Goal: Task Accomplishment & Management: Manage account settings

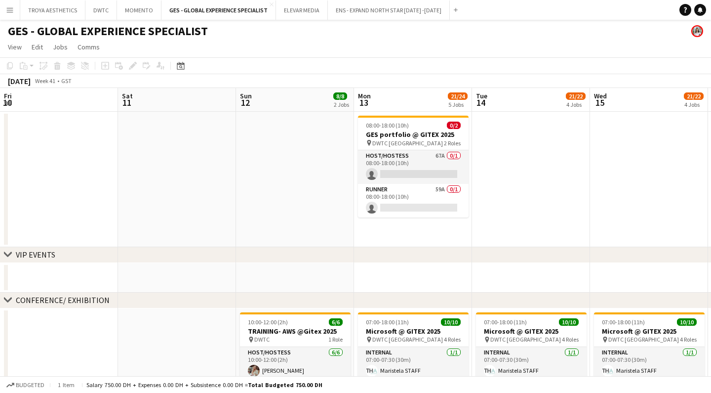
scroll to position [0, 221]
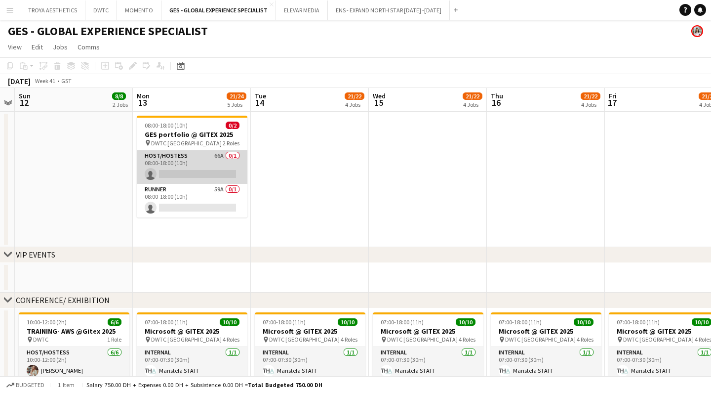
click at [197, 177] on app-card-role "Host/Hostess 66A 0/1 08:00-18:00 (10h) single-neutral-actions" at bounding box center [192, 167] width 111 height 34
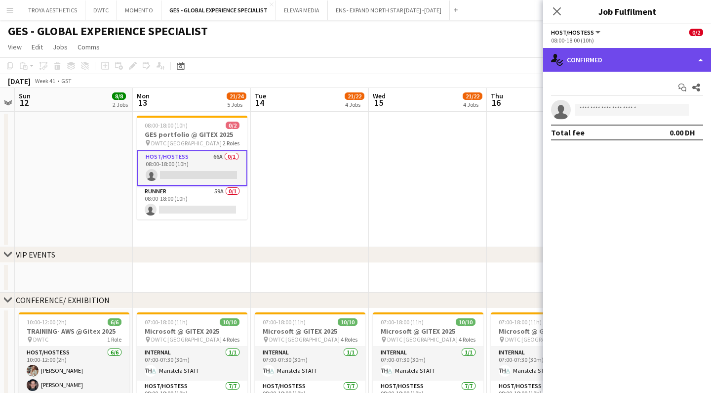
click at [625, 59] on div "single-neutral-actions-check-2 Confirmed" at bounding box center [627, 60] width 168 height 24
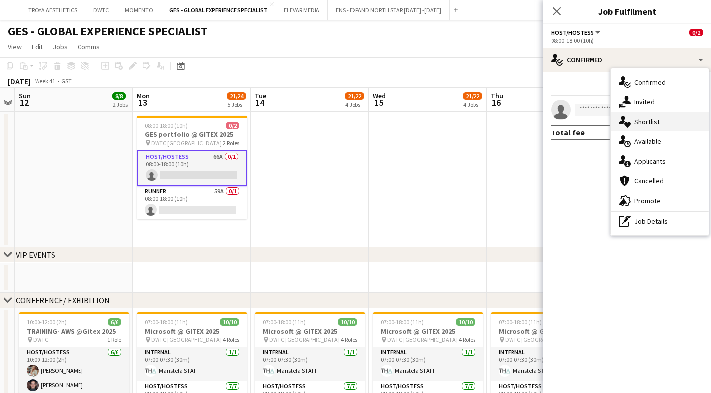
click at [650, 123] on span "Shortlist" at bounding box center [647, 121] width 25 height 9
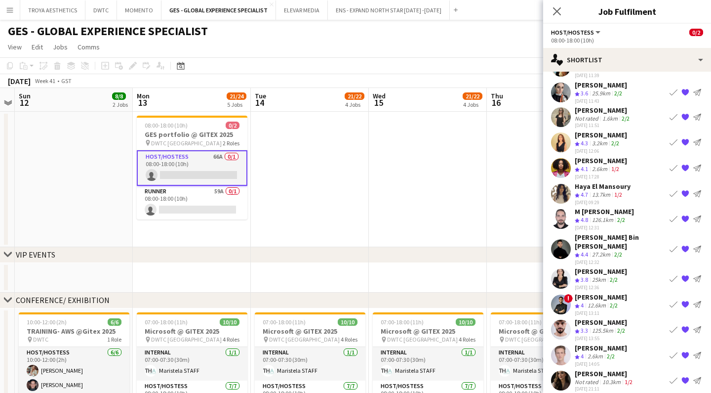
scroll to position [44, 0]
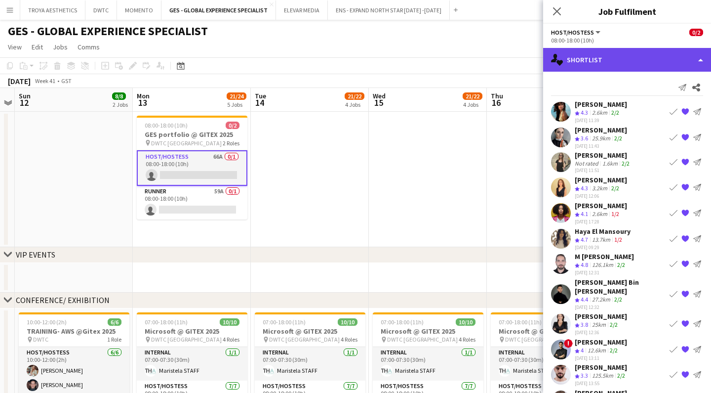
click at [614, 63] on div "single-neutral-actions-heart Shortlist" at bounding box center [627, 60] width 168 height 24
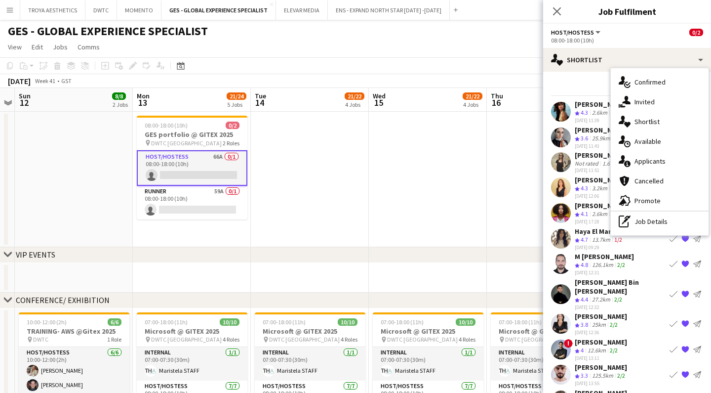
click at [568, 79] on div "Send notification Share" at bounding box center [627, 87] width 152 height 16
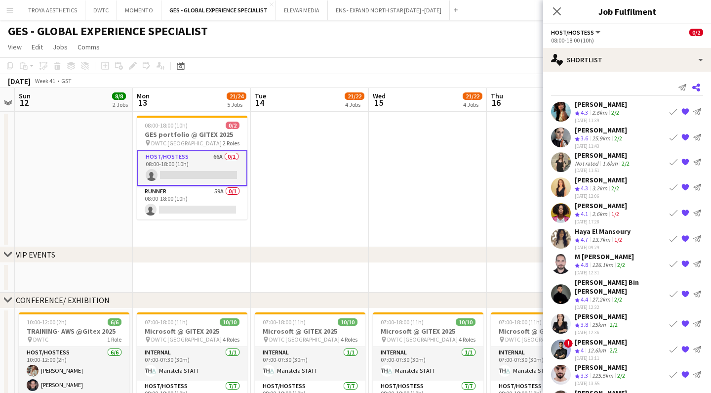
click at [700, 89] on icon at bounding box center [696, 87] width 8 height 8
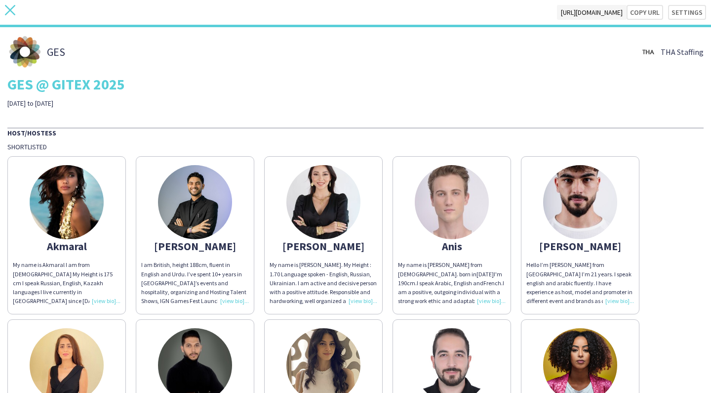
click at [11, 11] on icon at bounding box center [10, 10] width 10 height 10
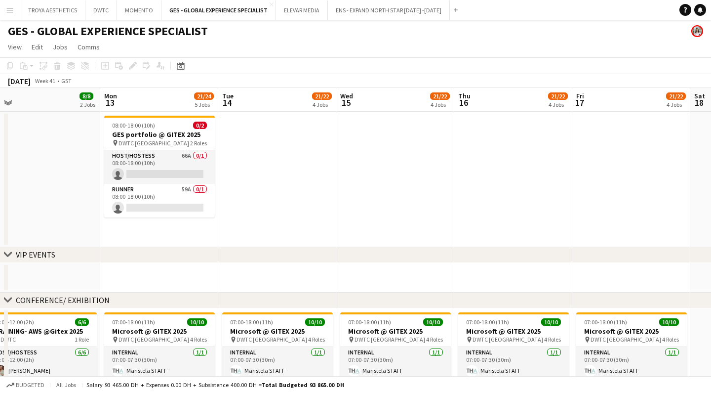
scroll to position [0, 252]
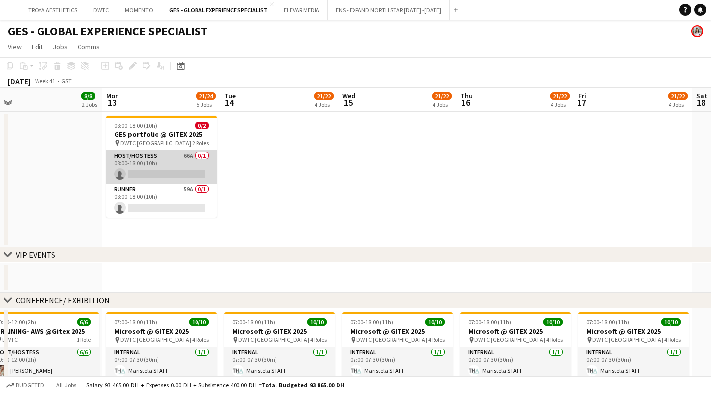
click at [160, 177] on app-card-role "Host/Hostess 66A 0/1 08:00-18:00 (10h) single-neutral-actions" at bounding box center [161, 167] width 111 height 34
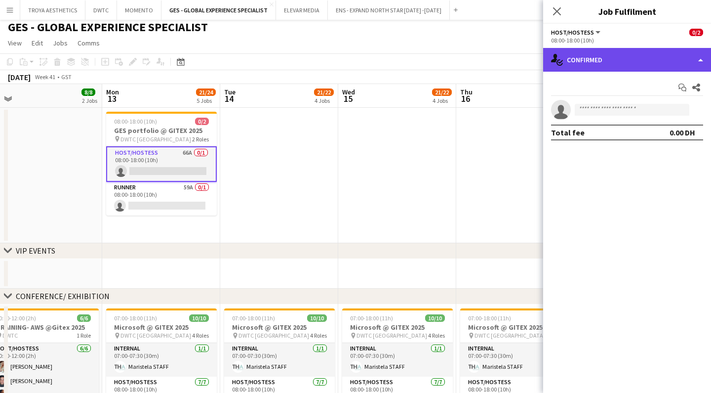
click at [640, 64] on div "single-neutral-actions-check-2 Confirmed" at bounding box center [627, 60] width 168 height 24
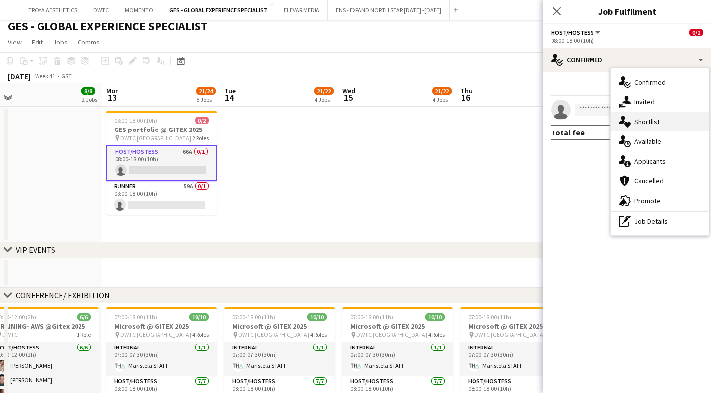
click at [643, 122] on span "Shortlist" at bounding box center [647, 121] width 25 height 9
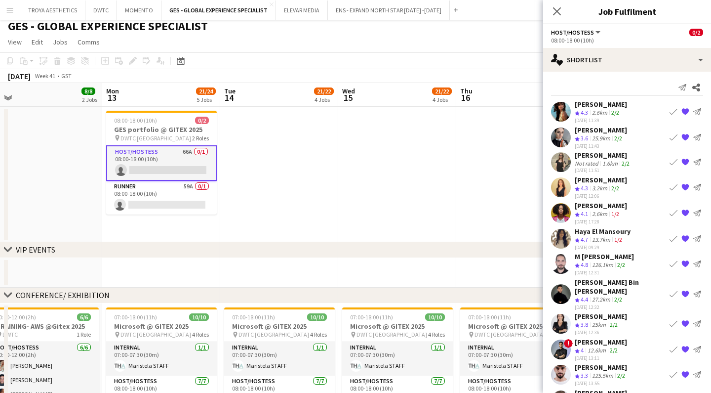
scroll to position [0, 0]
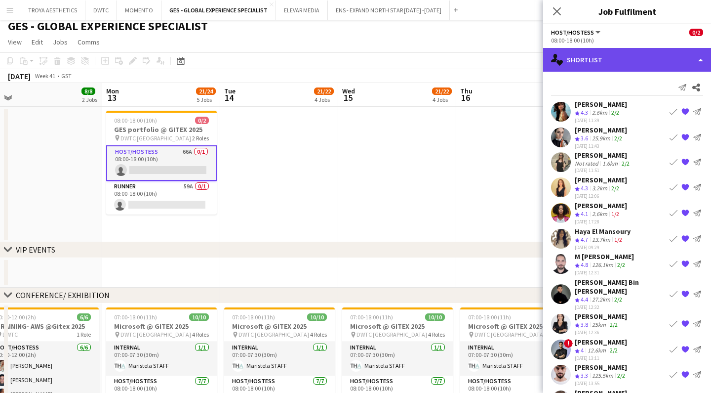
click at [669, 68] on div "single-neutral-actions-heart Shortlist" at bounding box center [627, 60] width 168 height 24
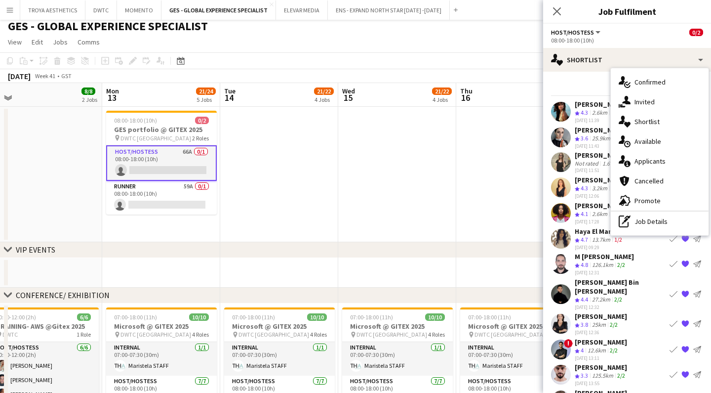
click at [588, 80] on div "Send notification Share" at bounding box center [627, 87] width 152 height 16
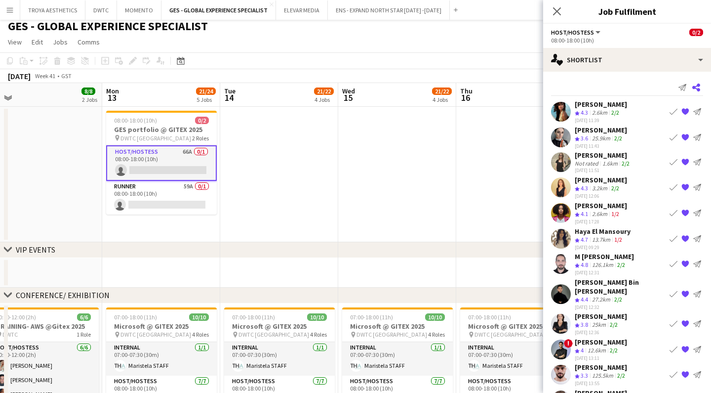
click at [694, 88] on icon at bounding box center [696, 87] width 8 height 8
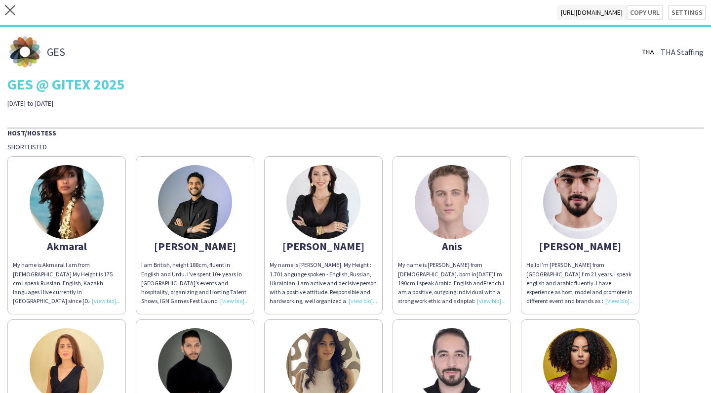
scroll to position [1, 0]
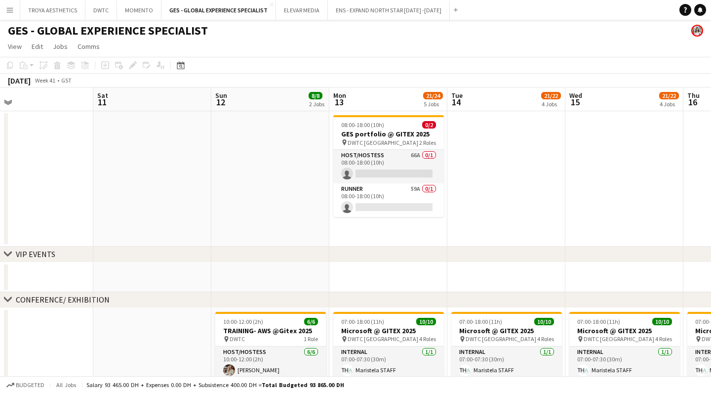
scroll to position [0, 497]
click at [375, 167] on app-card-role "Host/Hostess 66A 0/1 08:00-18:00 (10h) single-neutral-actions" at bounding box center [388, 167] width 111 height 34
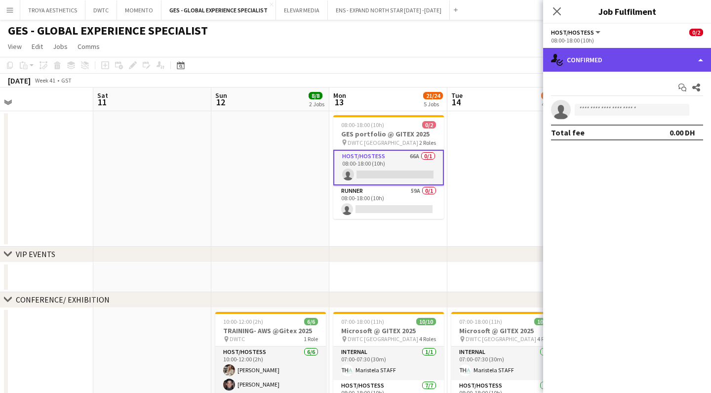
click at [684, 61] on div "single-neutral-actions-check-2 Confirmed" at bounding box center [627, 60] width 168 height 24
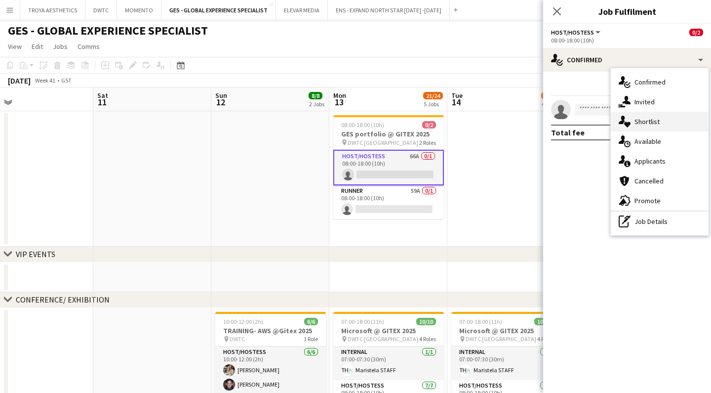
click at [638, 122] on span "Shortlist" at bounding box center [647, 121] width 25 height 9
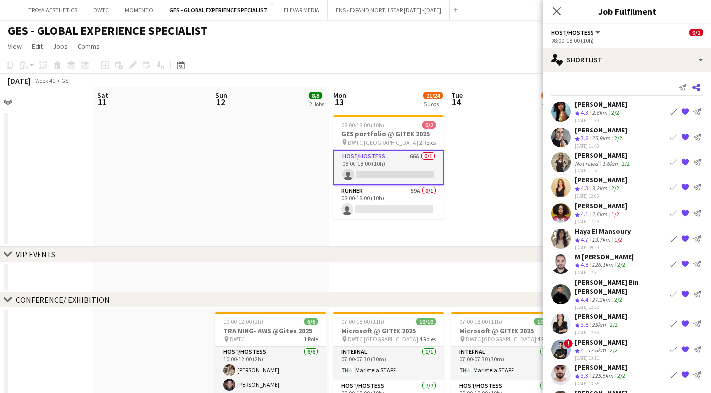
click at [699, 90] on icon at bounding box center [696, 87] width 8 height 8
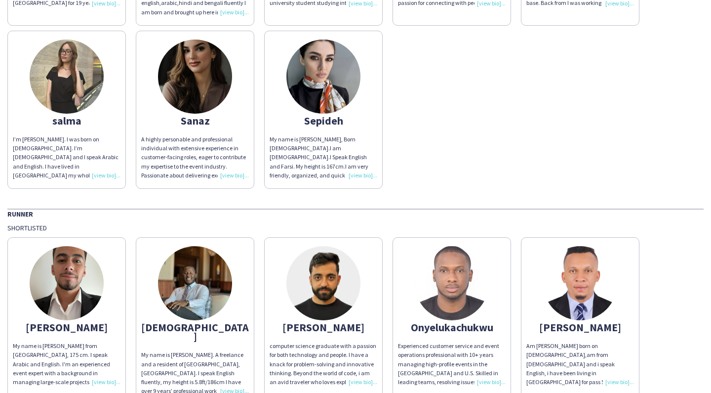
scroll to position [467, 0]
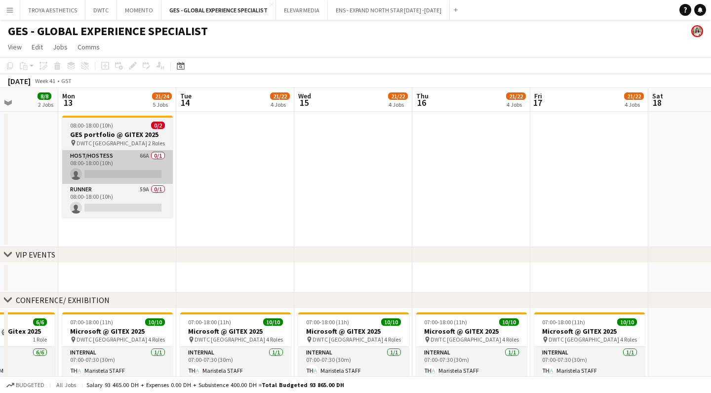
scroll to position [0, 293]
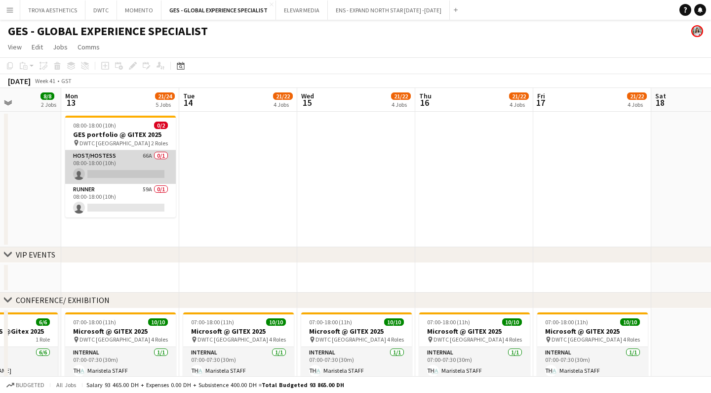
click at [120, 164] on app-card-role "Host/Hostess 66A 0/1 08:00-18:00 (10h) single-neutral-actions" at bounding box center [120, 167] width 111 height 34
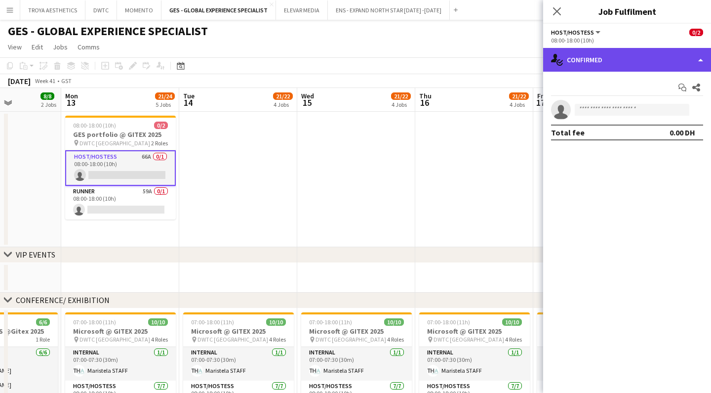
click at [584, 54] on div "single-neutral-actions-check-2 Confirmed" at bounding box center [627, 60] width 168 height 24
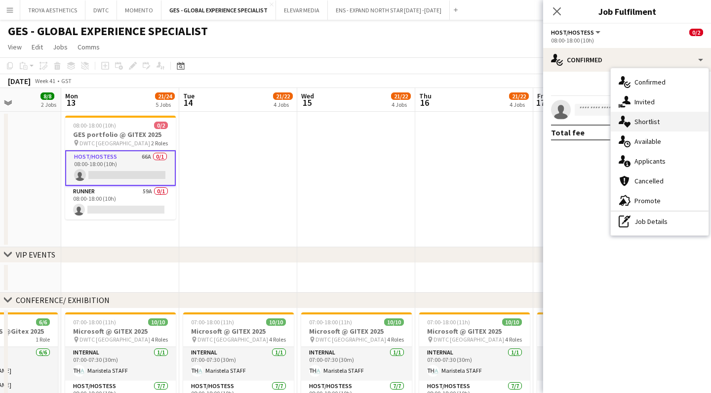
click at [664, 121] on div "single-neutral-actions-heart Shortlist" at bounding box center [660, 122] width 98 height 20
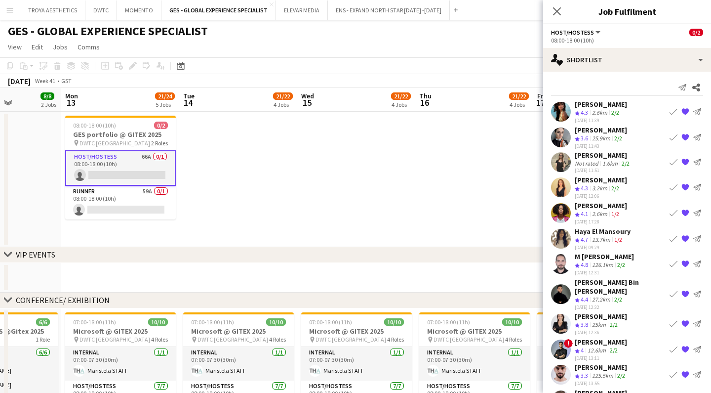
click at [687, 111] on app-icon "{{ spriteTitle }}" at bounding box center [685, 112] width 8 height 8
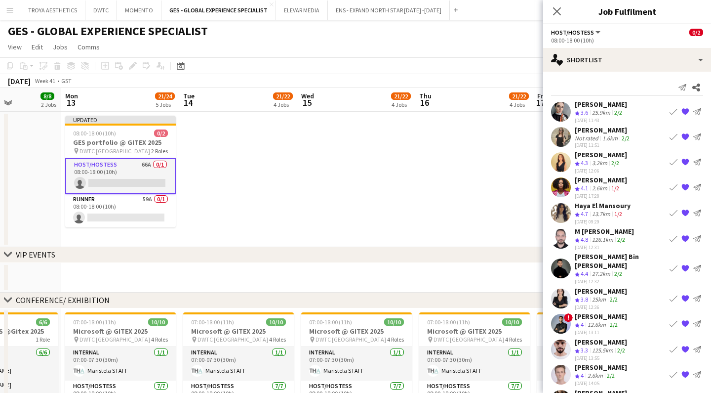
click at [687, 111] on app-icon "{{ spriteTitle }}" at bounding box center [685, 112] width 8 height 8
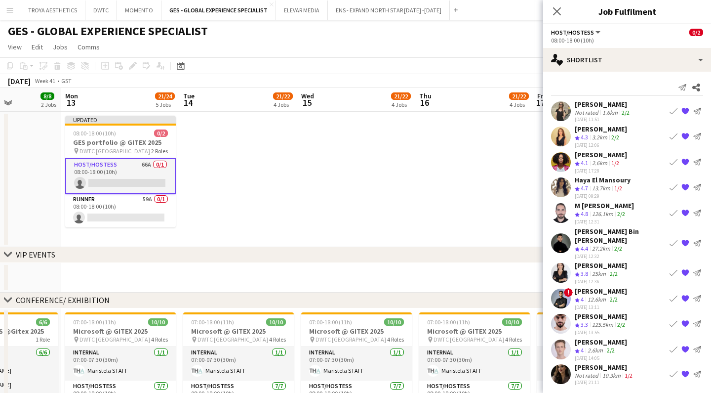
click at [687, 111] on app-icon "{{ spriteTitle }}" at bounding box center [685, 111] width 8 height 8
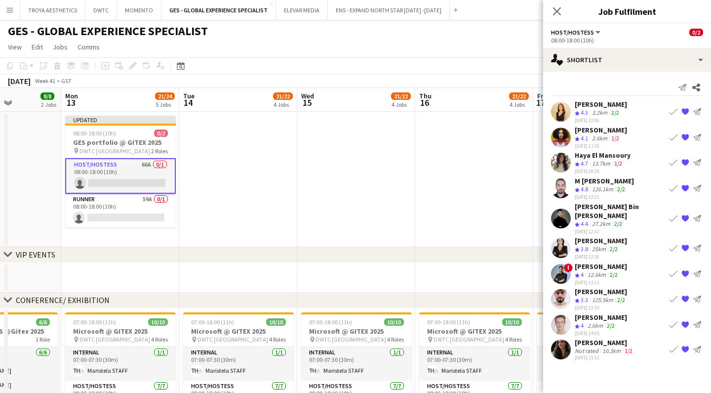
click at [687, 111] on app-icon "{{ spriteTitle }}" at bounding box center [685, 112] width 8 height 8
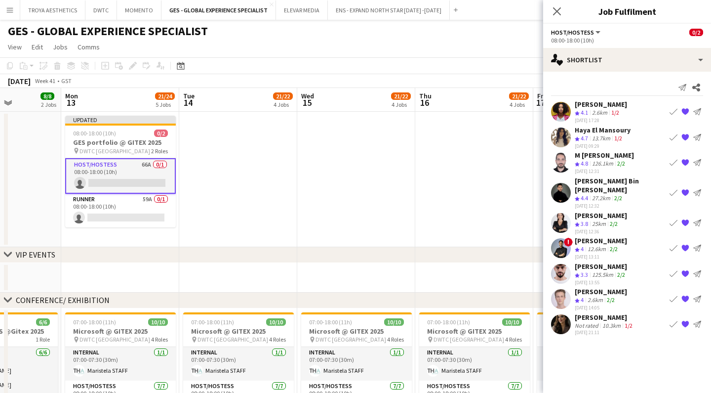
click at [687, 111] on app-icon "{{ spriteTitle }}" at bounding box center [685, 112] width 8 height 8
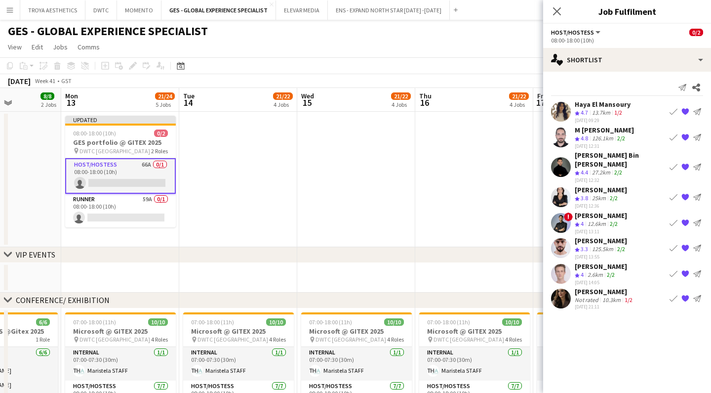
click at [687, 111] on app-icon "{{ spriteTitle }}" at bounding box center [685, 112] width 8 height 8
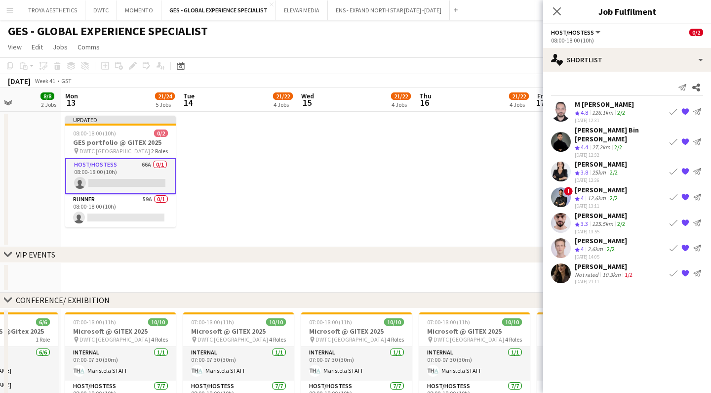
click at [687, 111] on app-icon "{{ spriteTitle }}" at bounding box center [685, 112] width 8 height 8
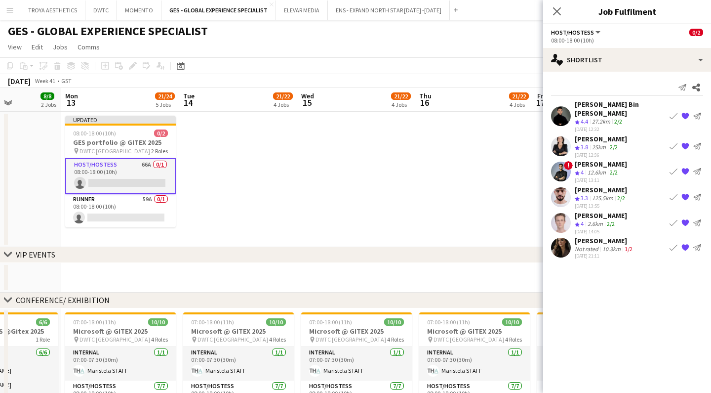
click at [687, 112] on app-icon "{{ spriteTitle }}" at bounding box center [685, 116] width 8 height 8
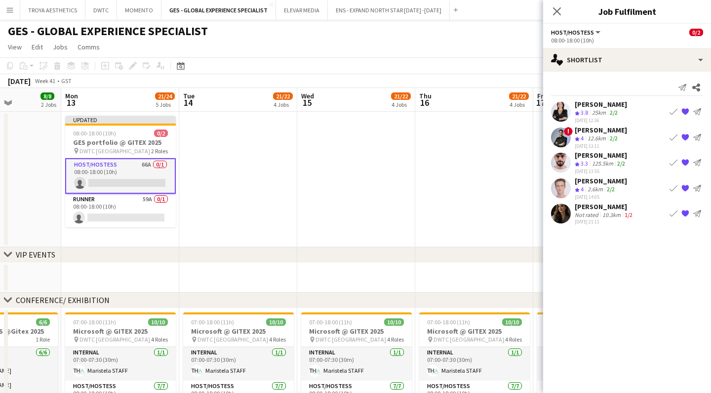
click at [687, 111] on app-icon "{{ spriteTitle }}" at bounding box center [685, 112] width 8 height 8
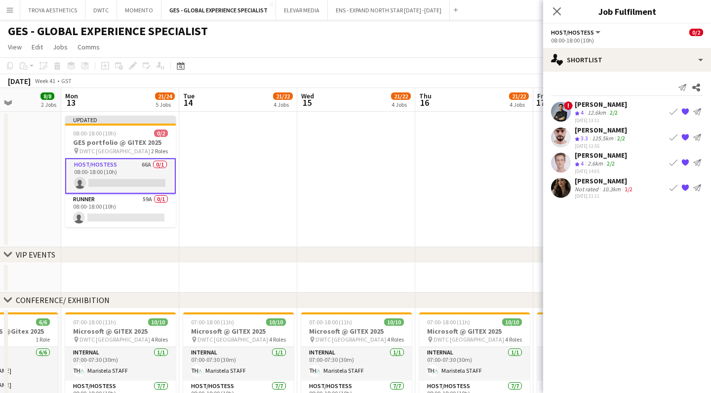
click at [687, 111] on app-icon "{{ spriteTitle }}" at bounding box center [685, 112] width 8 height 8
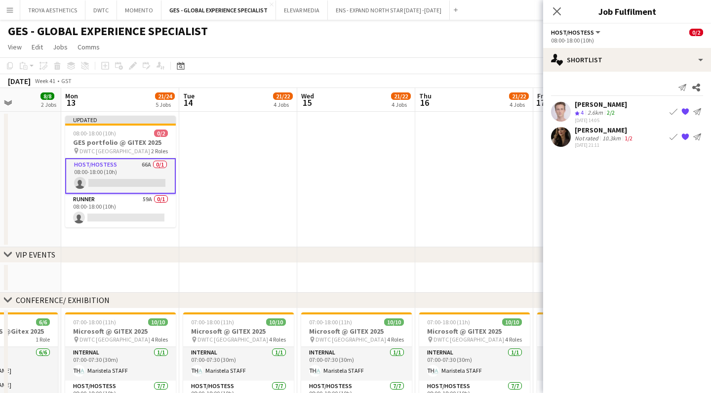
click at [687, 111] on app-icon "{{ spriteTitle }}" at bounding box center [685, 112] width 8 height 8
click at [687, 111] on app-icon "{{ spriteTitle }}" at bounding box center [685, 111] width 8 height 8
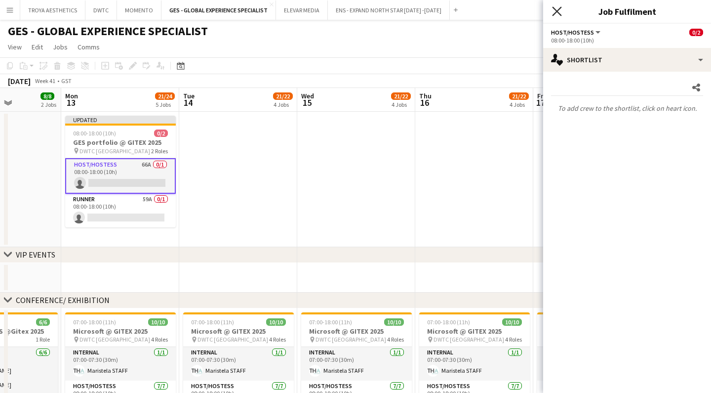
click at [557, 12] on icon at bounding box center [556, 10] width 9 height 9
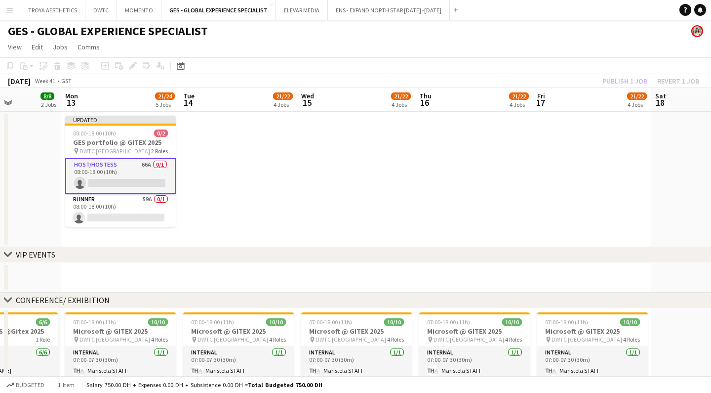
click at [626, 80] on div "Publish 1 job Revert 1 job" at bounding box center [651, 81] width 120 height 13
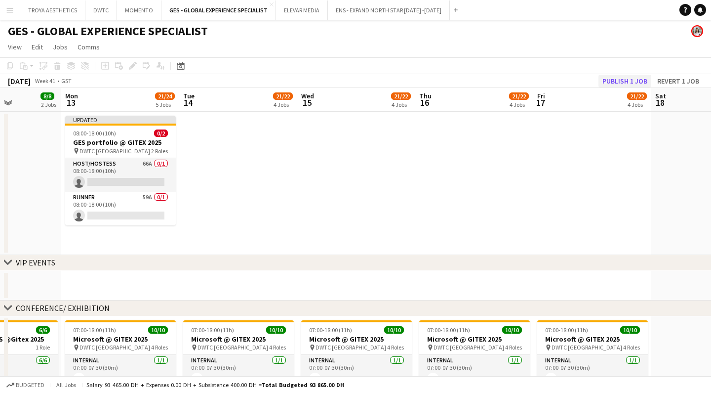
click at [624, 80] on button "Publish 1 job" at bounding box center [624, 81] width 53 height 13
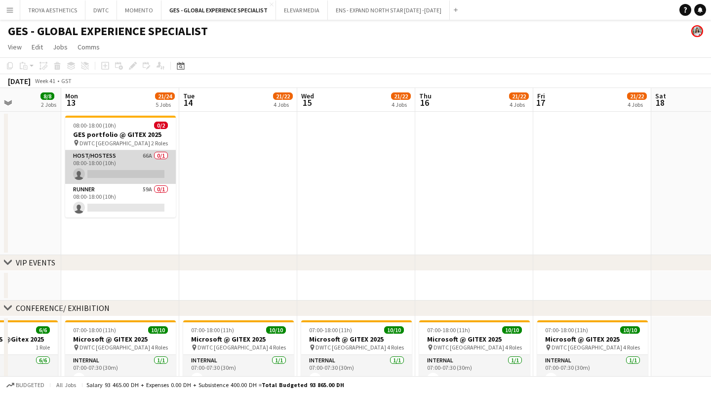
click at [123, 175] on app-card-role "Host/Hostess 66A 0/1 08:00-18:00 (10h) single-neutral-actions" at bounding box center [120, 167] width 111 height 34
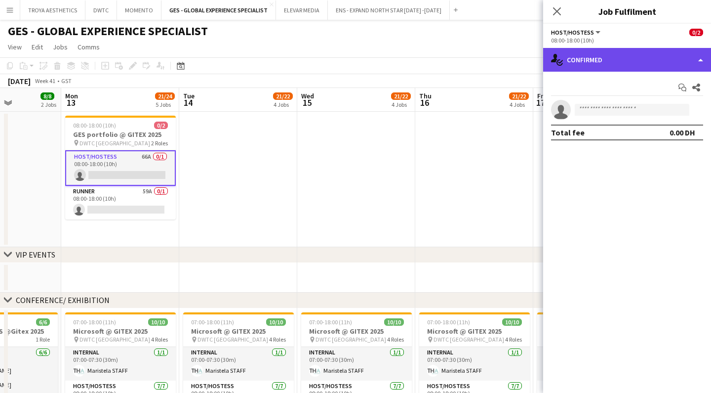
click at [617, 64] on div "single-neutral-actions-check-2 Confirmed" at bounding box center [627, 60] width 168 height 24
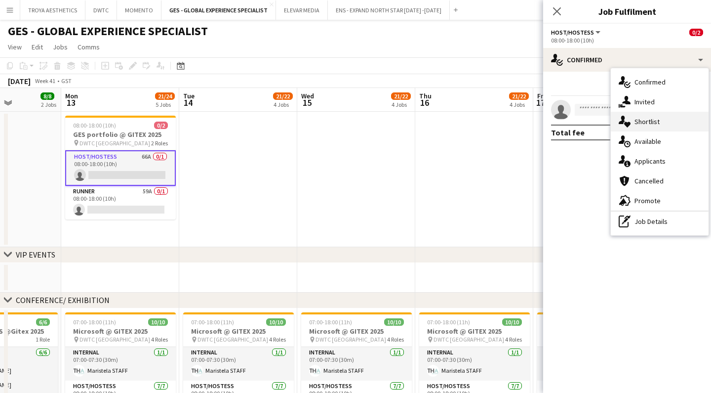
click at [644, 122] on span "Shortlist" at bounding box center [647, 121] width 25 height 9
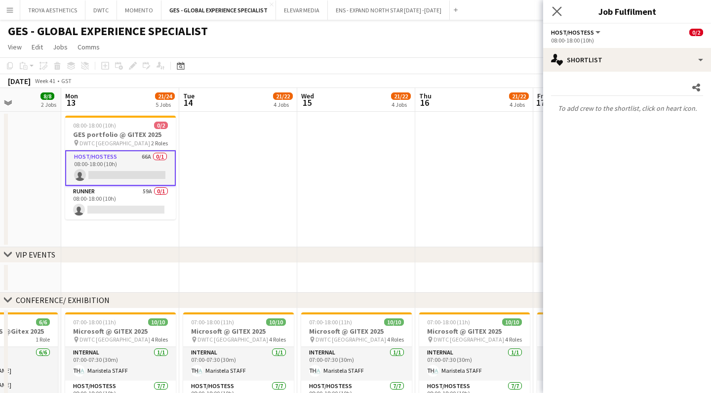
click at [551, 7] on app-icon "Close pop-in" at bounding box center [557, 11] width 14 height 14
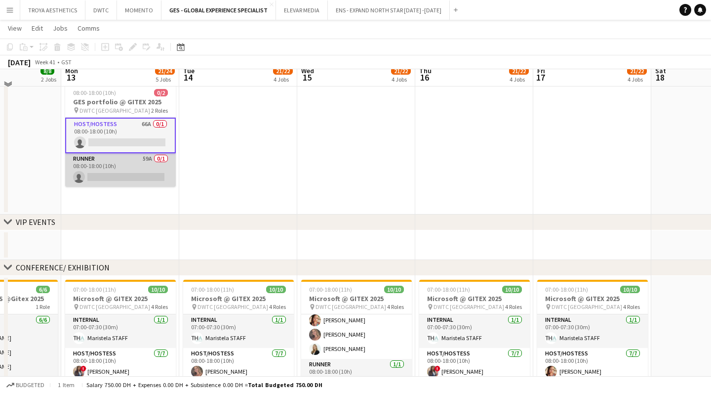
scroll to position [23, 0]
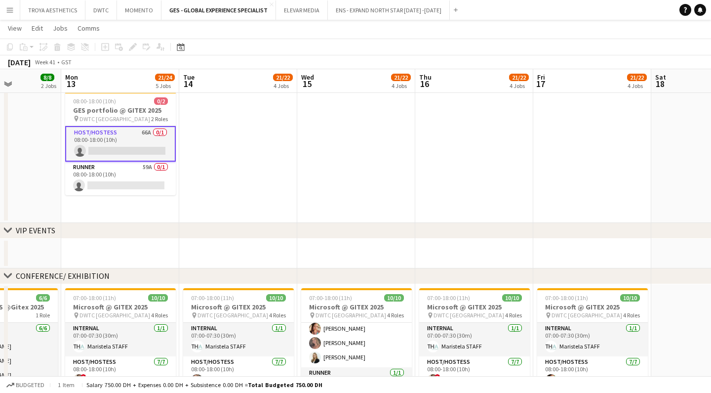
click at [159, 143] on app-card-role "Host/Hostess 66A 0/1 08:00-18:00 (10h) single-neutral-actions" at bounding box center [120, 144] width 111 height 36
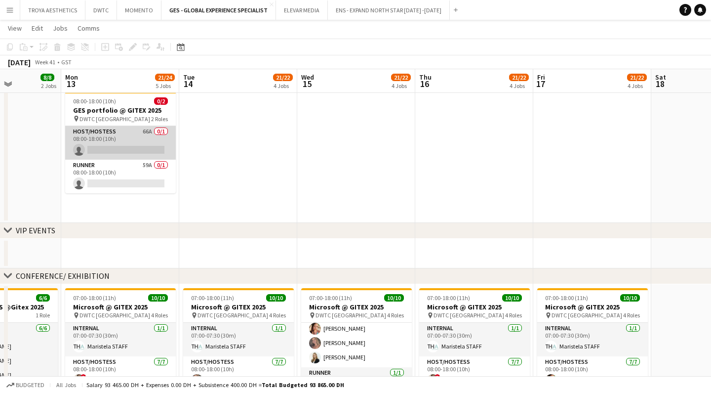
click at [143, 144] on app-card-role "Host/Hostess 66A 0/1 08:00-18:00 (10h) single-neutral-actions" at bounding box center [120, 143] width 111 height 34
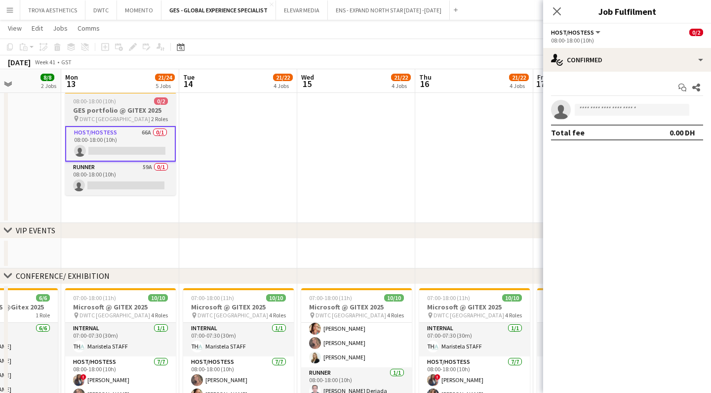
click at [132, 114] on h3 "GES portfolio @ GITEX 2025" at bounding box center [120, 110] width 111 height 9
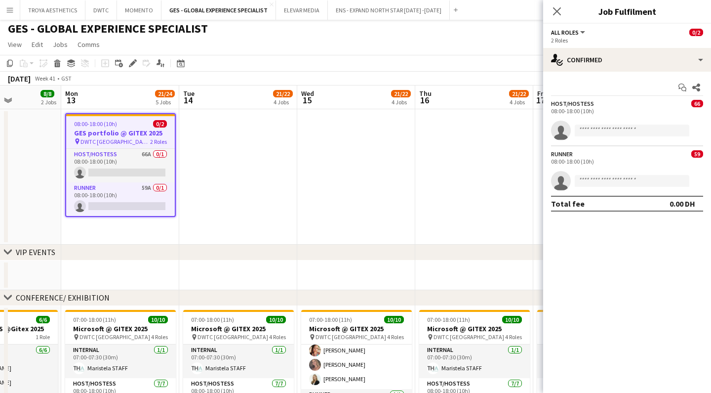
scroll to position [0, 0]
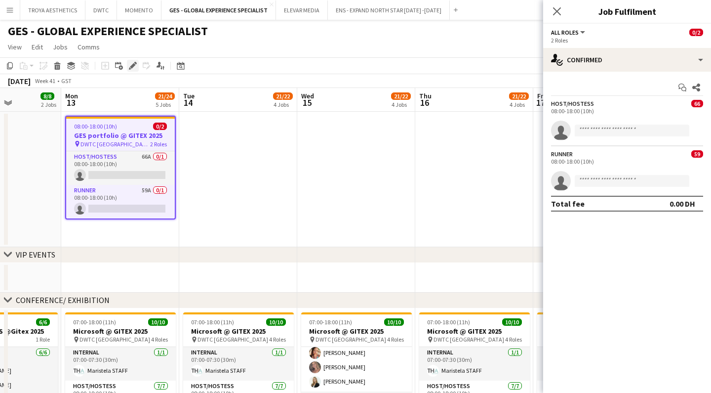
click at [133, 64] on icon at bounding box center [132, 65] width 5 height 5
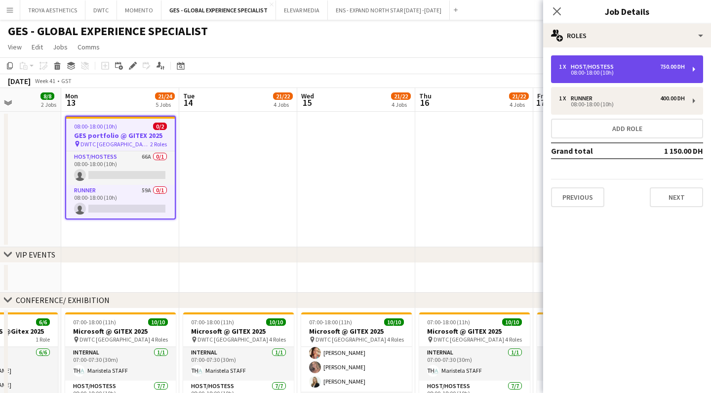
click at [578, 67] on div "Host/Hostess" at bounding box center [594, 66] width 47 height 7
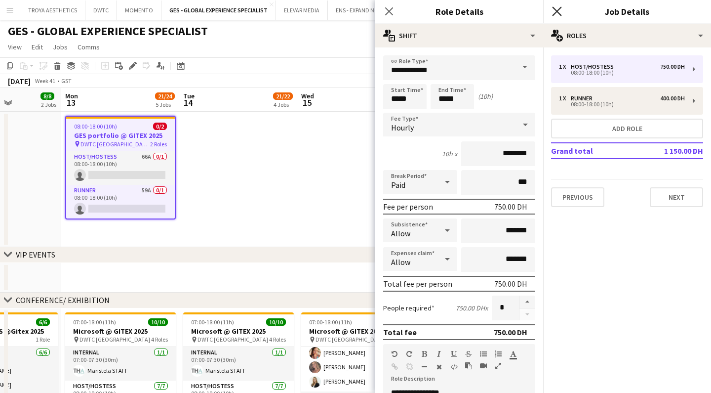
click at [557, 10] on icon "Close pop-in" at bounding box center [556, 10] width 9 height 9
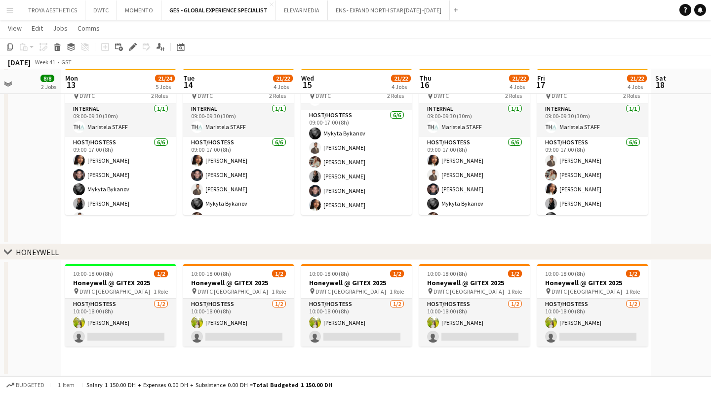
scroll to position [513, 0]
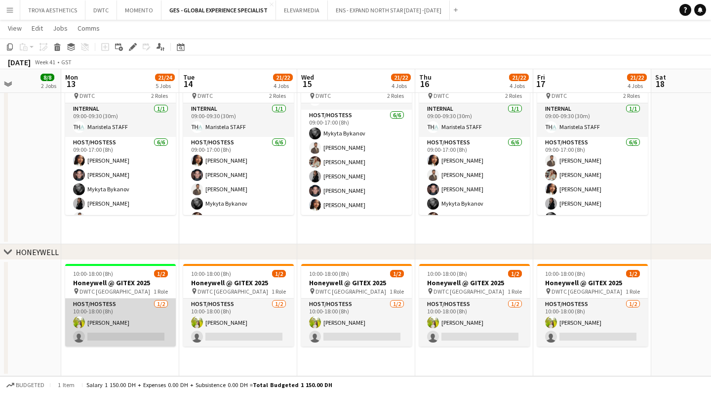
click at [133, 319] on app-card-role "Host/Hostess 1/2 10:00-18:00 (8h) Naya Talas single-neutral-actions" at bounding box center [120, 322] width 111 height 48
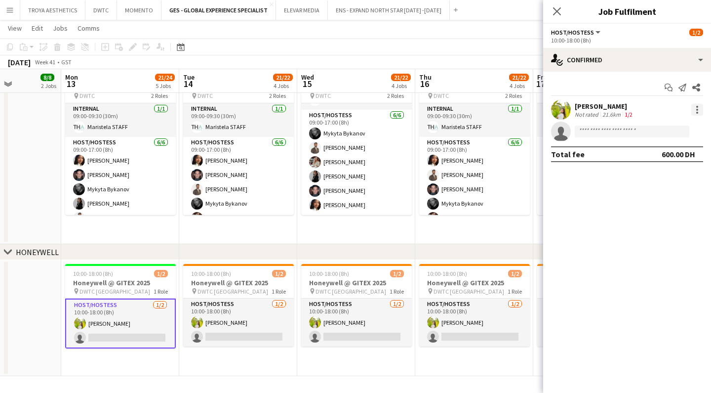
click at [691, 110] on div at bounding box center [697, 110] width 12 height 12
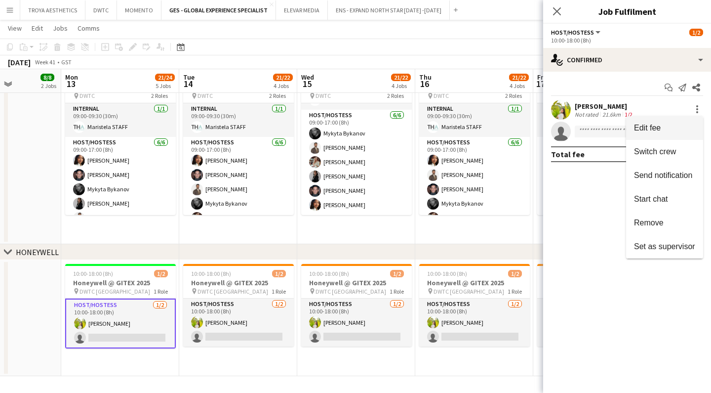
click at [651, 129] on span "Edit fee" at bounding box center [647, 127] width 27 height 8
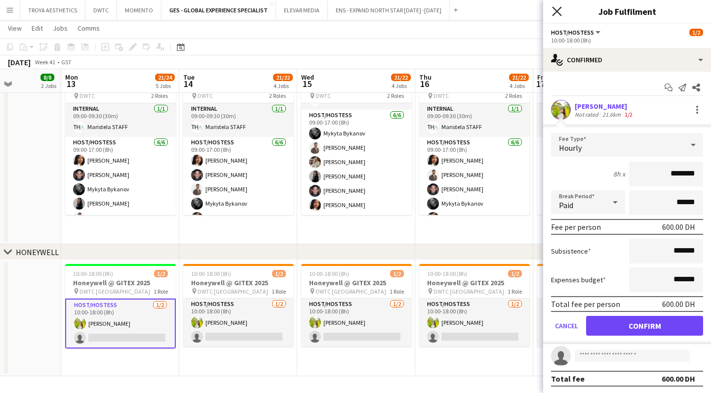
click at [557, 13] on icon "Close pop-in" at bounding box center [556, 10] width 9 height 9
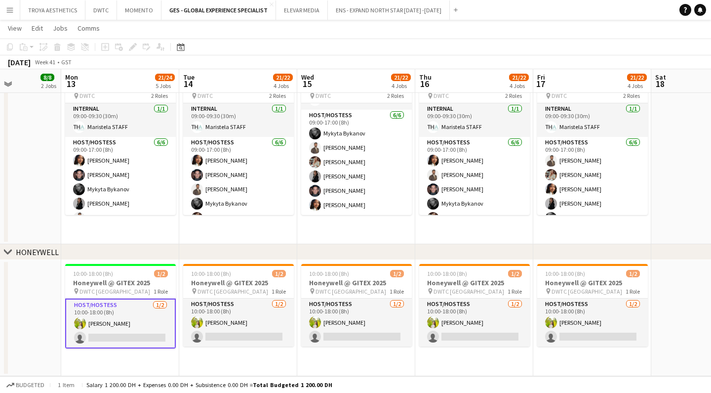
click at [238, 225] on app-date-cell "07:00-18:00 (11h) 10/10 Microsoft @ GITEX 2025 pin DWTC Dubai 4 Roles Internal …" at bounding box center [238, 20] width 118 height 450
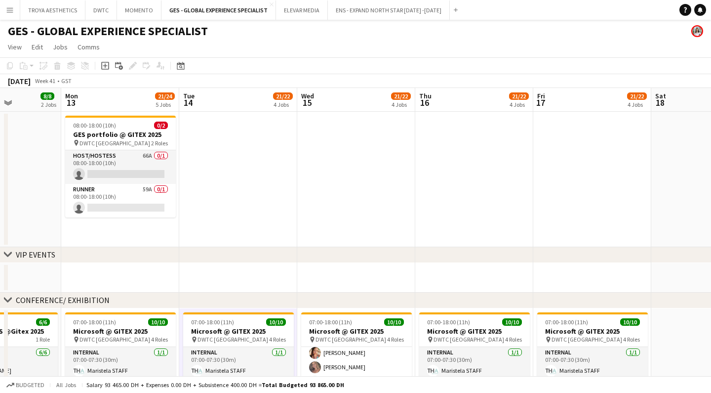
scroll to position [0, 0]
click at [124, 167] on app-card-role "Host/Hostess 66A 0/1 08:00-18:00 (10h) single-neutral-actions" at bounding box center [120, 167] width 111 height 34
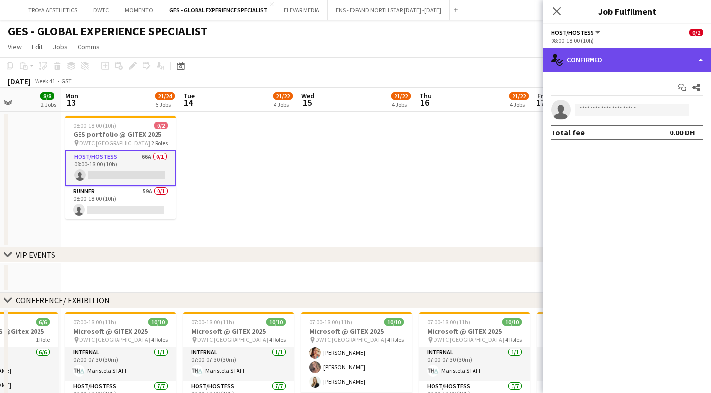
click at [593, 60] on div "single-neutral-actions-check-2 Confirmed" at bounding box center [627, 60] width 168 height 24
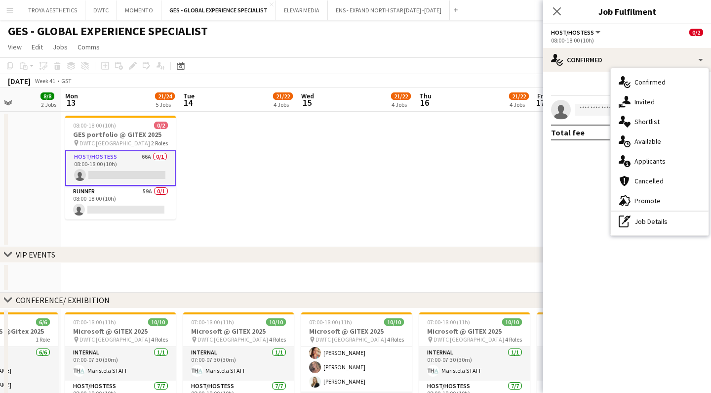
click at [238, 150] on app-date-cell at bounding box center [238, 179] width 118 height 135
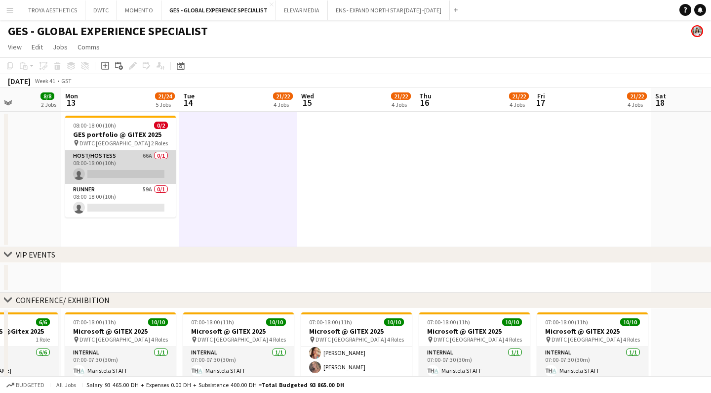
click at [98, 157] on app-card-role "Host/Hostess 66A 0/1 08:00-18:00 (10h) single-neutral-actions" at bounding box center [120, 167] width 111 height 34
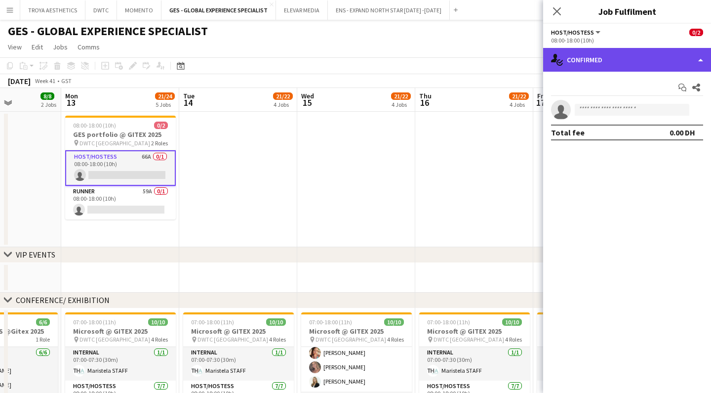
click at [585, 55] on div "single-neutral-actions-check-2 Confirmed" at bounding box center [627, 60] width 168 height 24
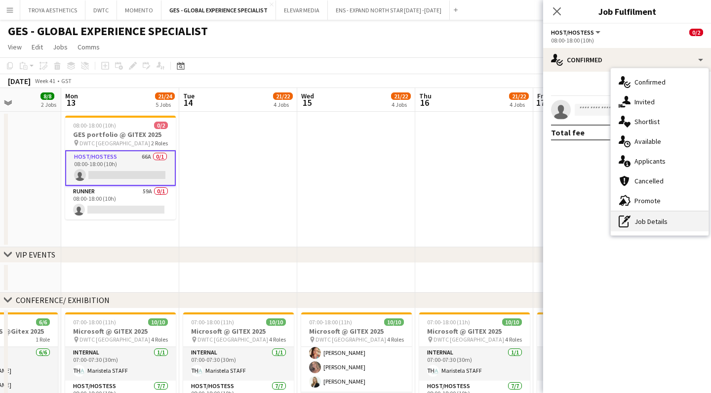
click at [653, 226] on div "pen-write Job Details" at bounding box center [660, 221] width 98 height 20
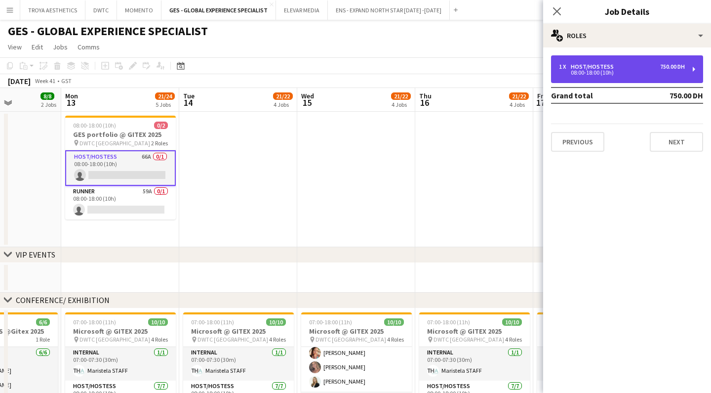
click at [576, 75] on div "08:00-18:00 (10h)" at bounding box center [622, 72] width 126 height 5
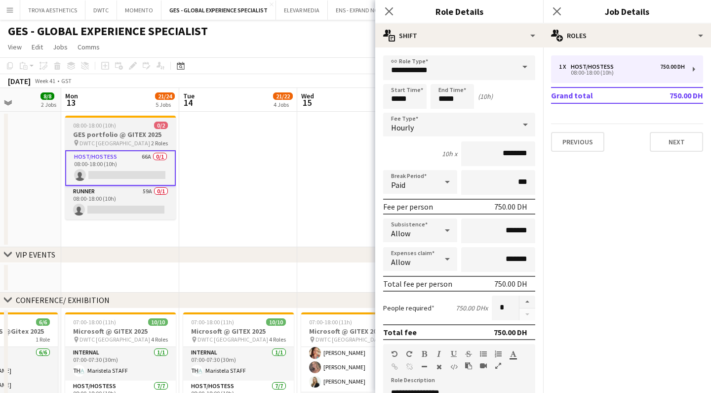
click at [104, 127] on span "08:00-18:00 (10h)" at bounding box center [94, 124] width 43 height 7
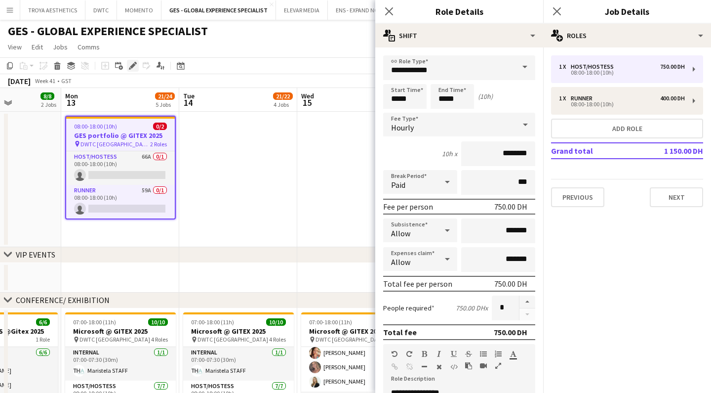
click at [129, 62] on icon "Edit" at bounding box center [133, 66] width 8 height 8
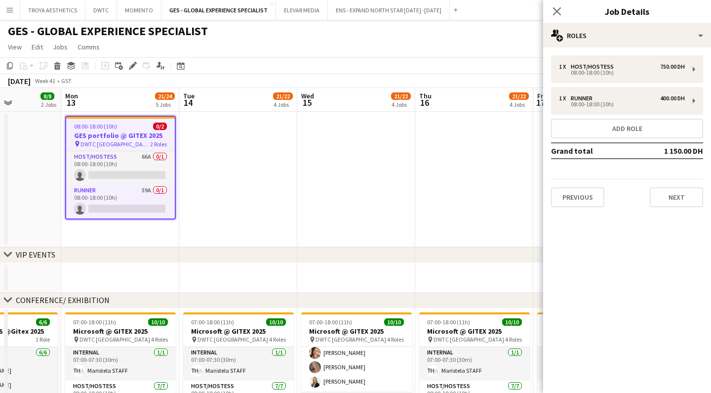
click at [623, 47] on div "1 x Host/Hostess 750.00 DH 08:00-18:00 (10h) 1 x Runner 400.00 DH 08:00-18:00 (…" at bounding box center [627, 130] width 168 height 167
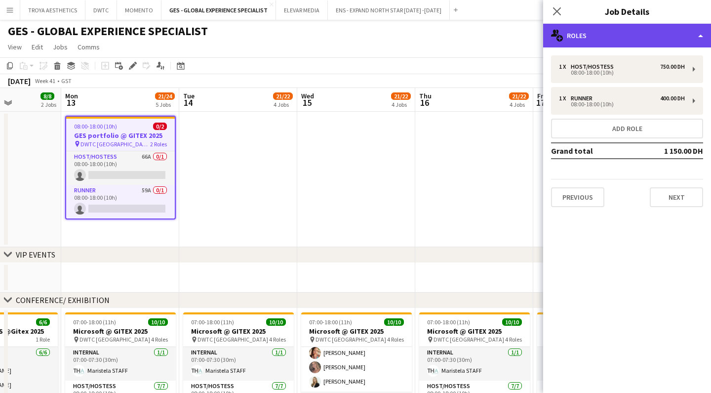
click at [607, 26] on div "multiple-users-add Roles" at bounding box center [627, 36] width 168 height 24
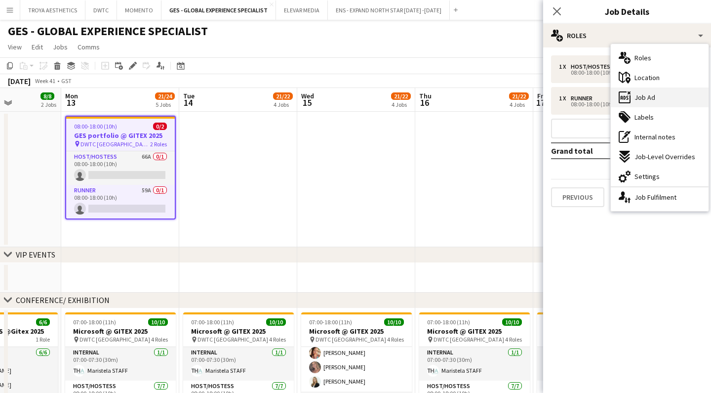
click at [659, 102] on div "ads-window Job Ad" at bounding box center [660, 97] width 98 height 20
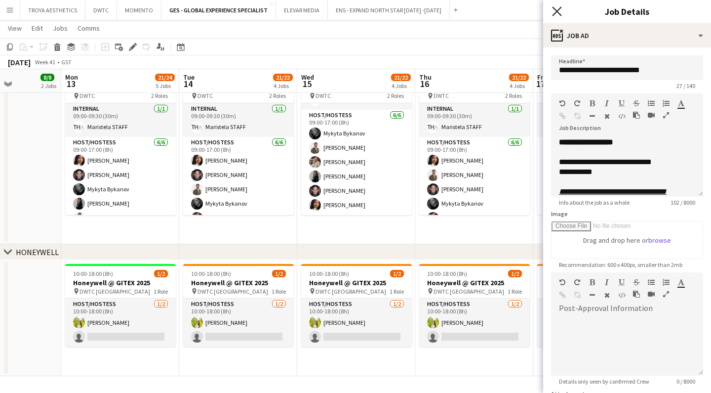
click at [558, 9] on icon "Close pop-in" at bounding box center [556, 10] width 9 height 9
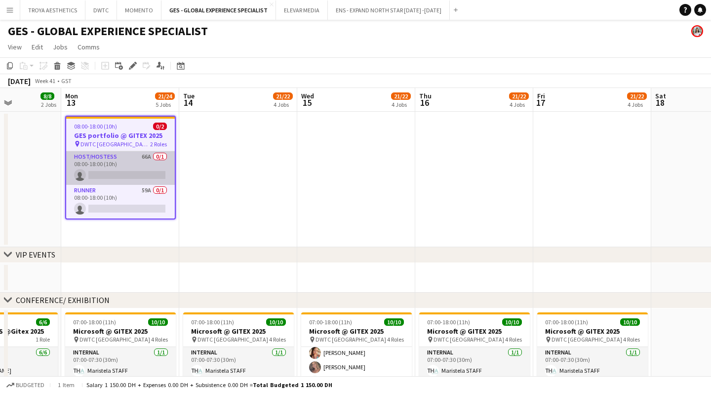
click at [154, 162] on app-card-role "Host/Hostess 66A 0/1 08:00-18:00 (10h) single-neutral-actions" at bounding box center [120, 168] width 109 height 34
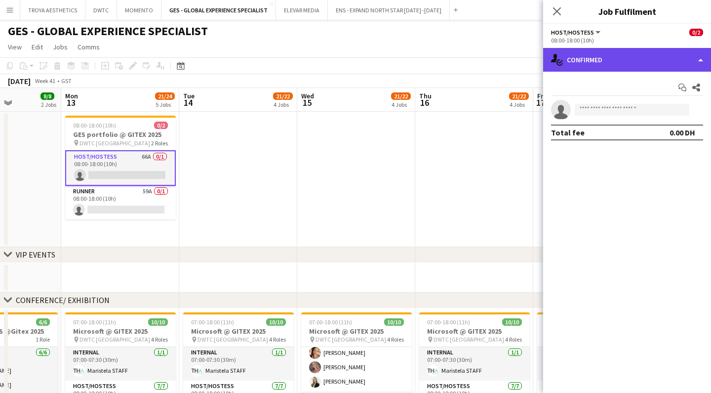
click at [584, 61] on div "single-neutral-actions-check-2 Confirmed" at bounding box center [627, 60] width 168 height 24
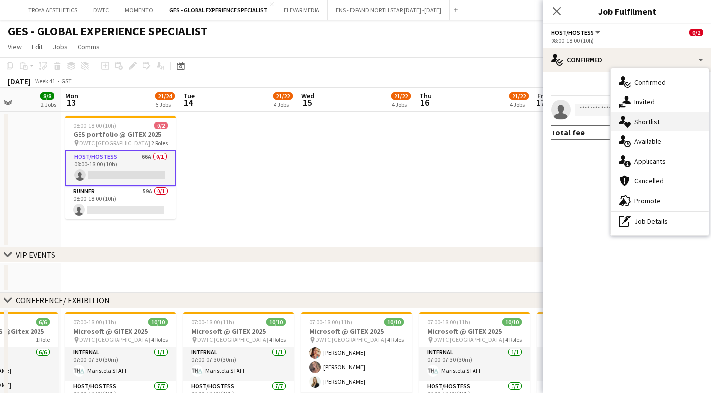
click at [660, 125] on div "single-neutral-actions-heart Shortlist" at bounding box center [660, 122] width 98 height 20
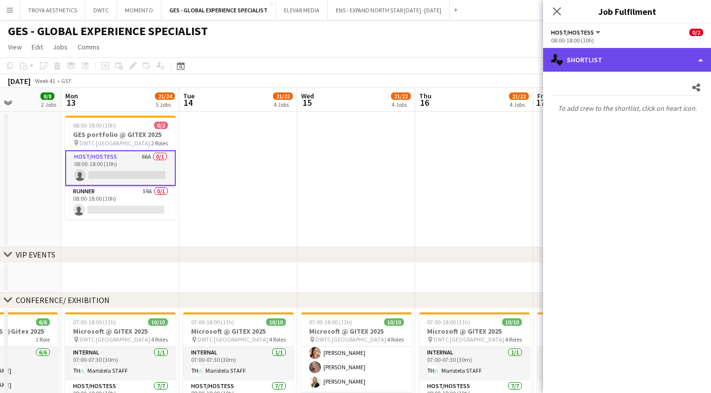
click at [577, 63] on div "single-neutral-actions-heart Shortlist" at bounding box center [627, 60] width 168 height 24
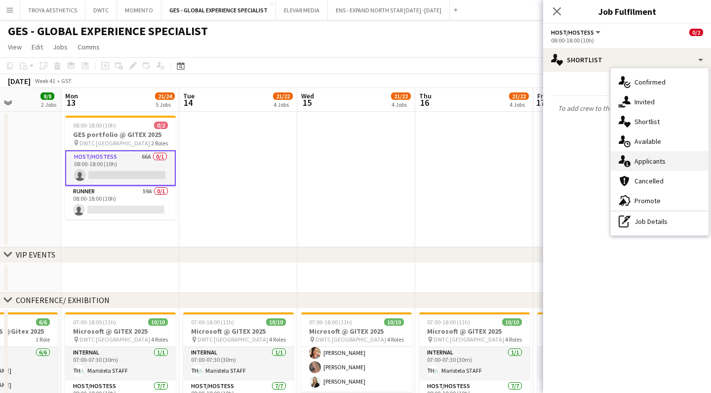
click at [650, 160] on span "Applicants" at bounding box center [650, 161] width 31 height 9
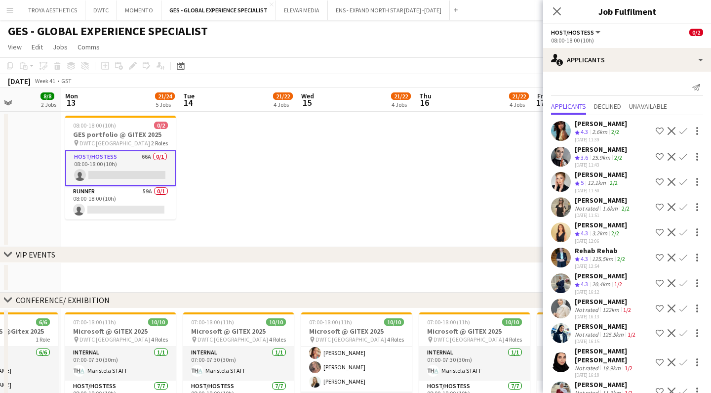
click at [659, 132] on app-icon "Shortlist crew" at bounding box center [660, 131] width 8 height 8
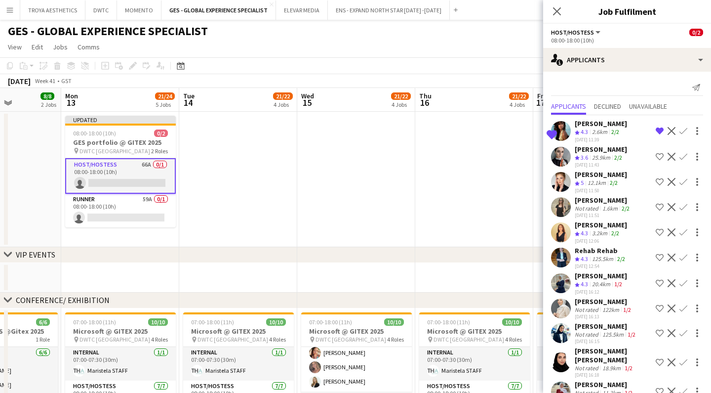
click at [661, 157] on app-icon "Shortlist crew" at bounding box center [660, 157] width 8 height 8
click at [659, 181] on app-icon "Shortlist crew" at bounding box center [660, 182] width 8 height 8
click at [661, 235] on app-icon "Shortlist crew" at bounding box center [660, 232] width 8 height 8
click at [659, 257] on app-icon "Shortlist crew" at bounding box center [660, 257] width 8 height 8
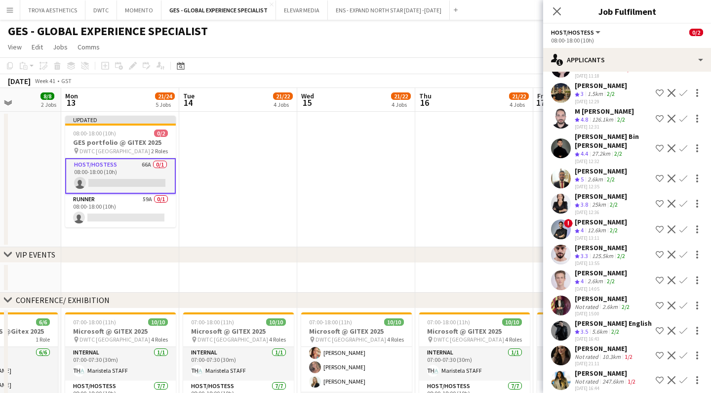
scroll to position [599, 0]
click at [661, 277] on app-icon "Shortlist crew" at bounding box center [660, 281] width 8 height 8
click at [661, 251] on app-icon "Shortlist crew" at bounding box center [660, 255] width 8 height 8
click at [658, 352] on app-icon "Shortlist crew" at bounding box center [660, 356] width 8 height 8
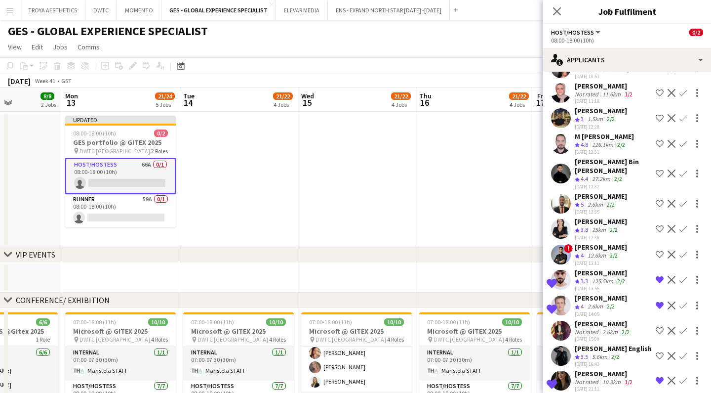
scroll to position [572, 0]
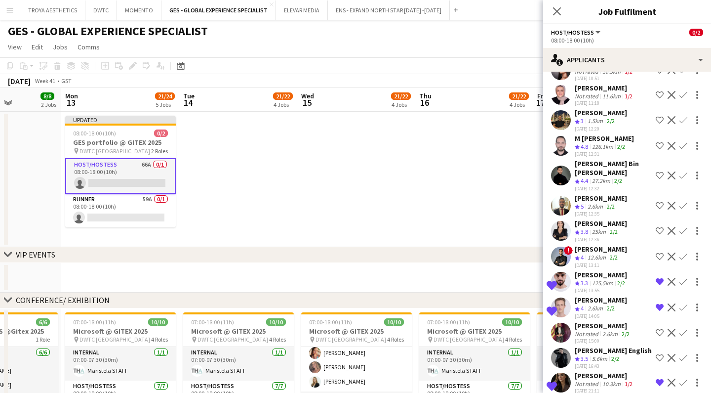
click at [661, 171] on app-icon "Shortlist crew" at bounding box center [660, 175] width 8 height 8
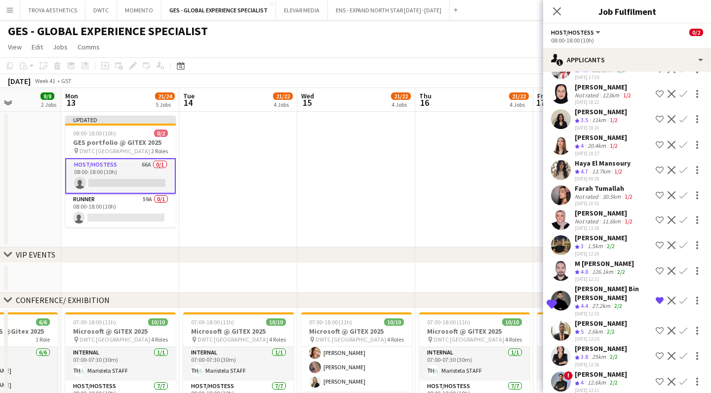
scroll to position [444, 0]
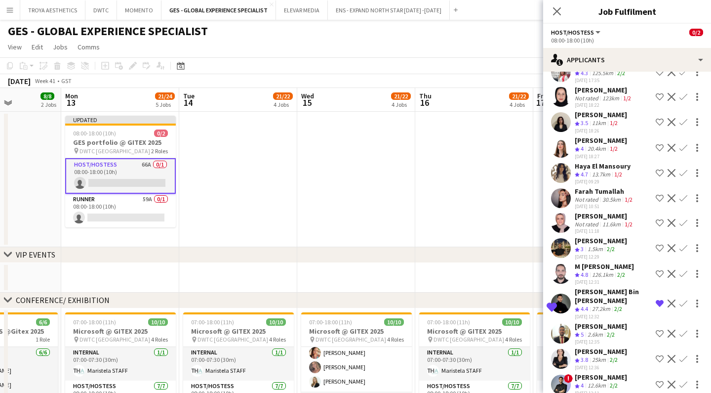
click at [661, 169] on app-icon "Shortlist crew" at bounding box center [660, 173] width 8 height 8
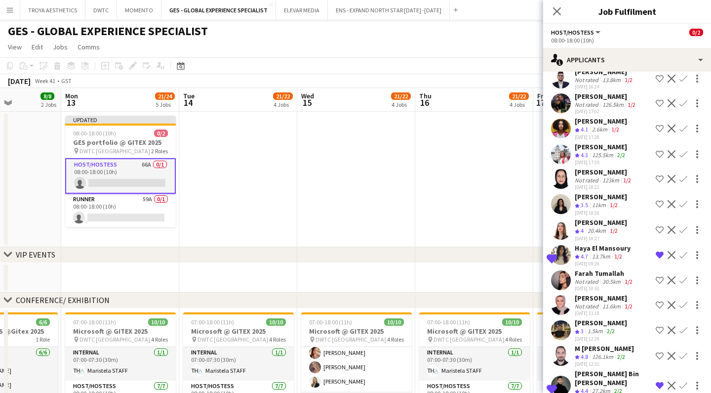
scroll to position [361, 0]
click at [660, 151] on app-icon "Shortlist crew" at bounding box center [660, 155] width 8 height 8
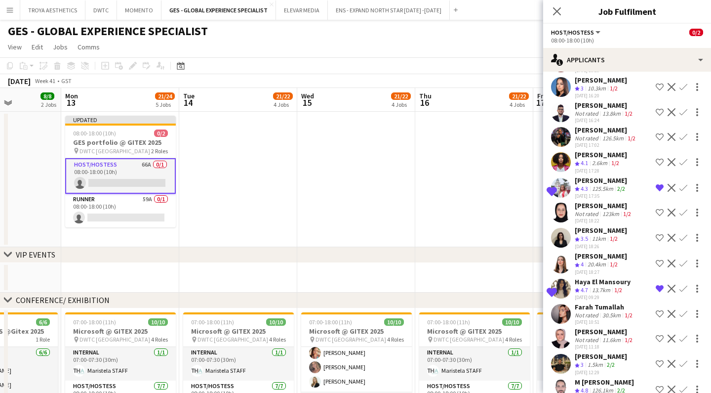
scroll to position [313, 0]
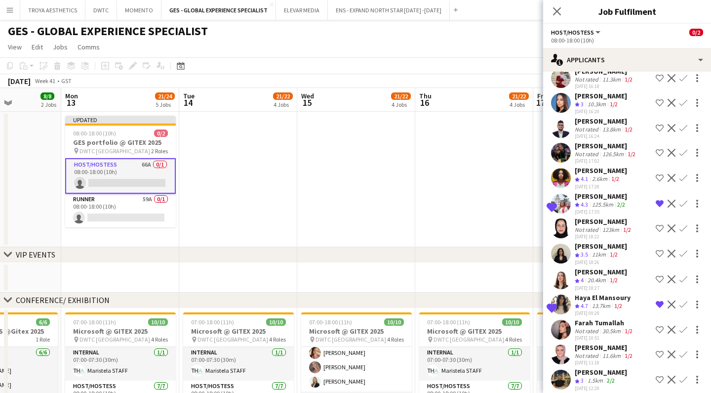
click at [661, 174] on app-icon "Shortlist crew" at bounding box center [660, 178] width 8 height 8
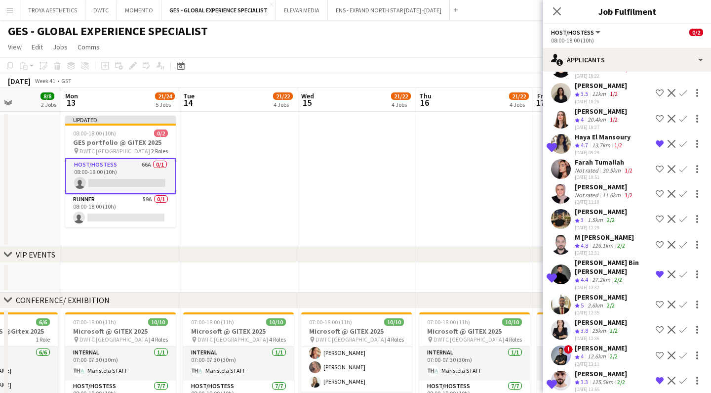
scroll to position [393, 0]
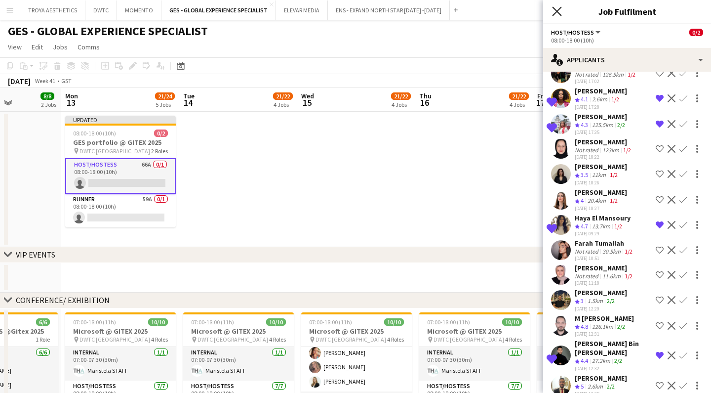
click at [557, 10] on icon "Close pop-in" at bounding box center [556, 10] width 9 height 9
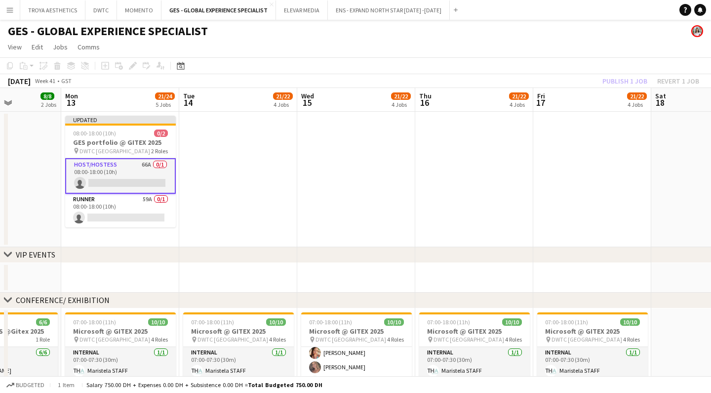
click at [624, 79] on div "Publish 1 job Revert 1 job" at bounding box center [651, 81] width 120 height 13
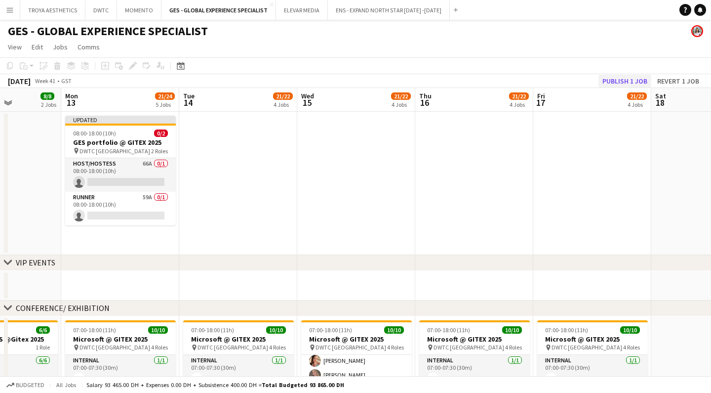
click at [616, 79] on button "Publish 1 job" at bounding box center [624, 81] width 53 height 13
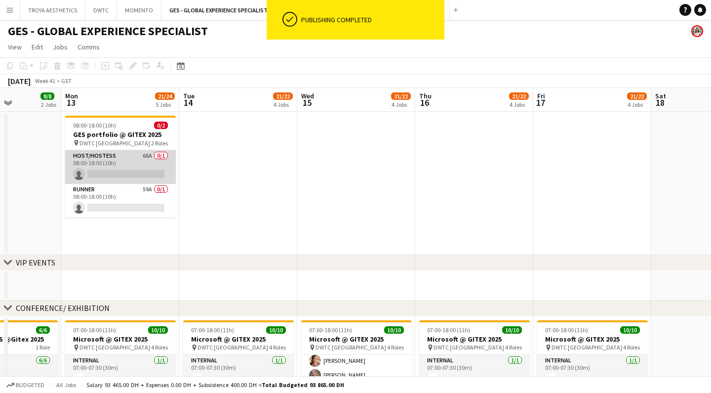
click at [111, 161] on app-card-role "Host/Hostess 66A 0/1 08:00-18:00 (10h) single-neutral-actions" at bounding box center [120, 167] width 111 height 34
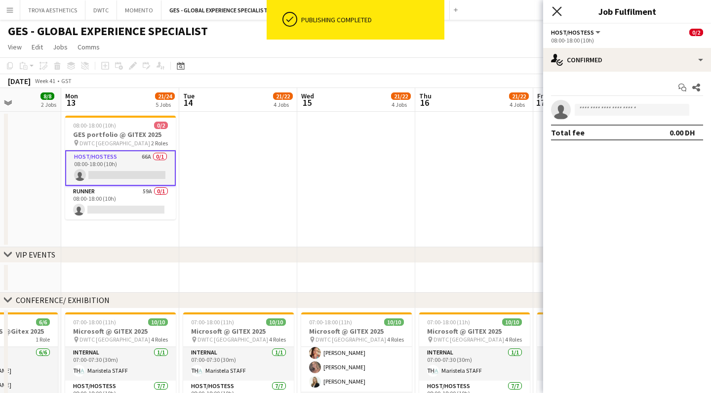
click at [559, 12] on icon "Close pop-in" at bounding box center [556, 10] width 9 height 9
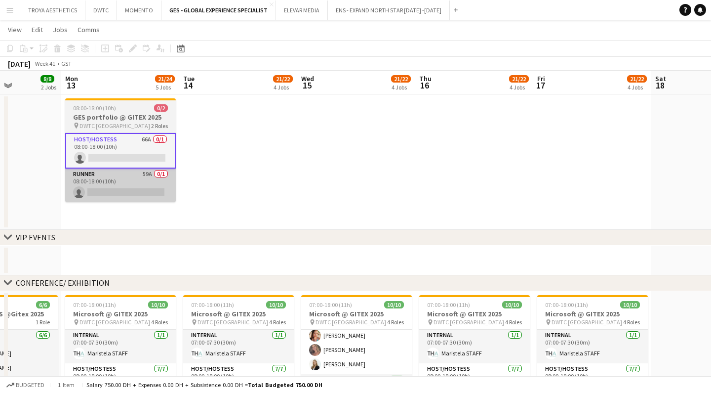
scroll to position [10, 0]
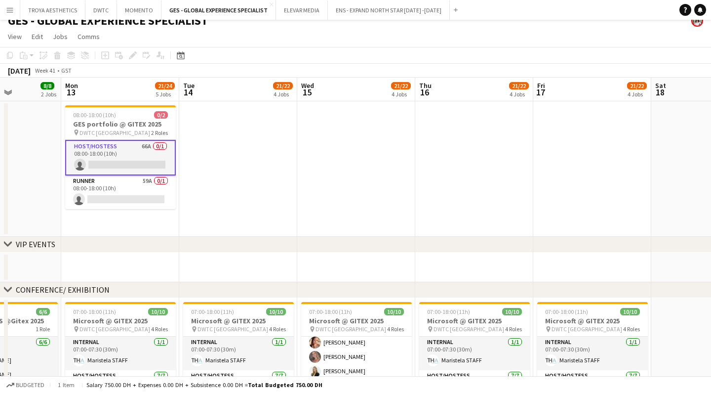
click at [135, 156] on app-card-role "Host/Hostess 66A 0/1 08:00-18:00 (10h) single-neutral-actions" at bounding box center [120, 158] width 111 height 36
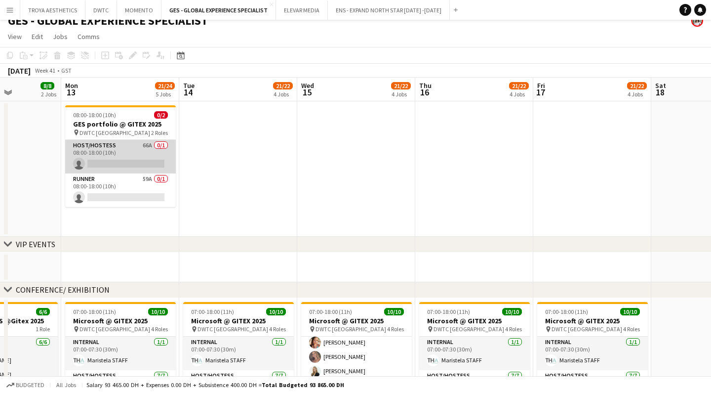
click at [153, 155] on app-card-role "Host/Hostess 66A 0/1 08:00-18:00 (10h) single-neutral-actions" at bounding box center [120, 157] width 111 height 34
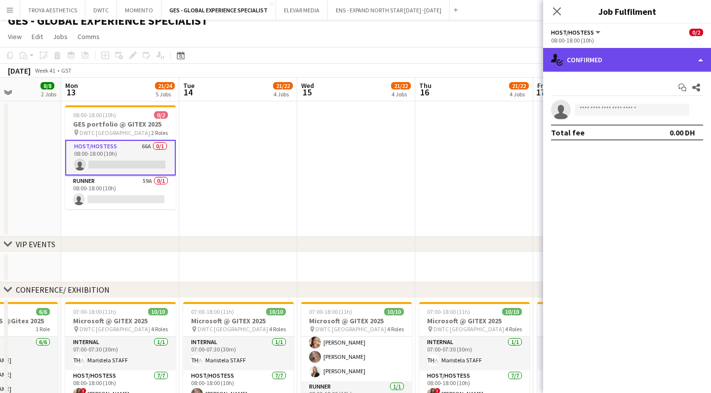
click at [688, 67] on div "single-neutral-actions-check-2 Confirmed" at bounding box center [627, 60] width 168 height 24
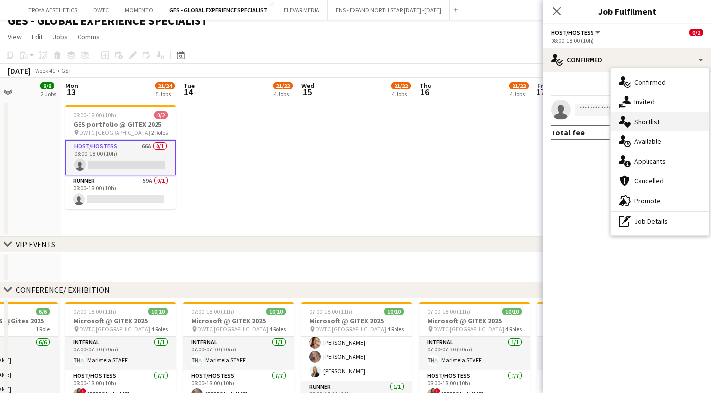
click at [648, 123] on span "Shortlist" at bounding box center [647, 121] width 25 height 9
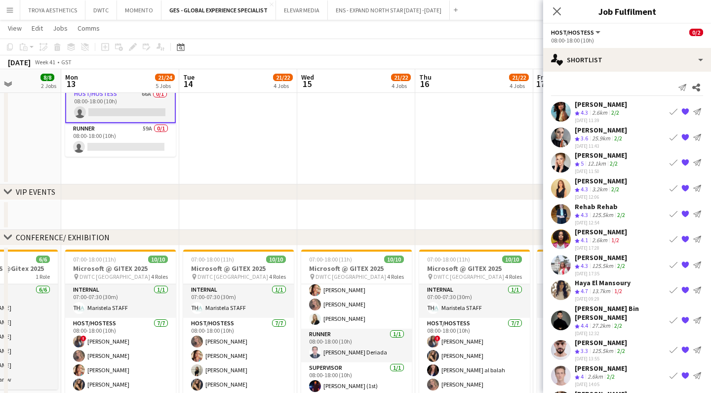
scroll to position [0, 0]
click at [553, 9] on icon "Close pop-in" at bounding box center [556, 10] width 9 height 9
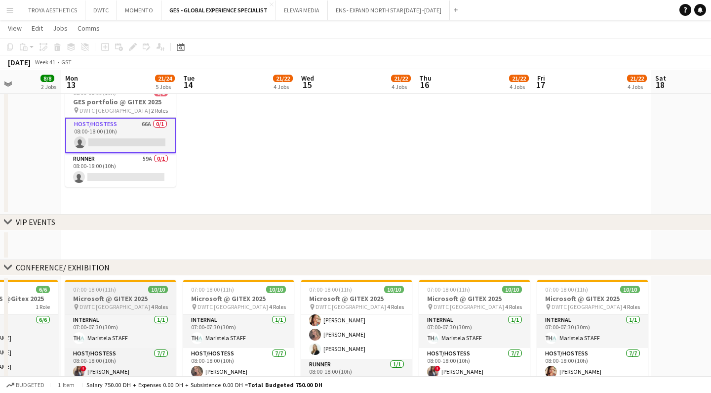
scroll to position [31, 0]
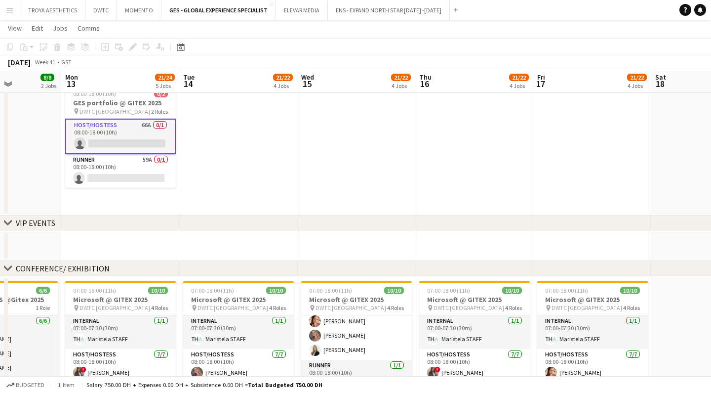
click at [151, 139] on app-card-role "Host/Hostess 66A 0/1 08:00-18:00 (10h) single-neutral-actions" at bounding box center [120, 137] width 111 height 36
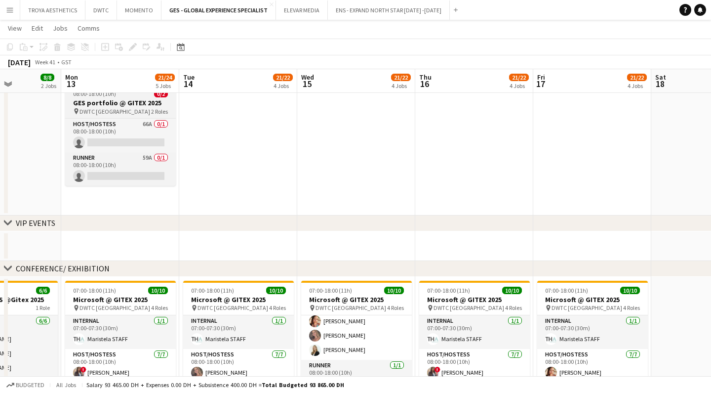
click at [94, 116] on app-job-card "08:00-18:00 (10h) 0/2 GES portfolio @ GITEX 2025 pin DWTC Dubai 2 Roles Host/Ho…" at bounding box center [120, 135] width 111 height 102
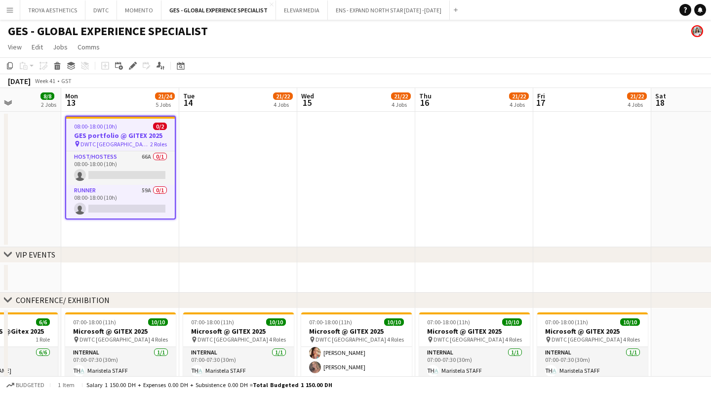
scroll to position [0, 0]
click at [134, 176] on app-card-role "Host/Hostess 66A 0/1 08:00-18:00 (10h) single-neutral-actions" at bounding box center [120, 168] width 109 height 34
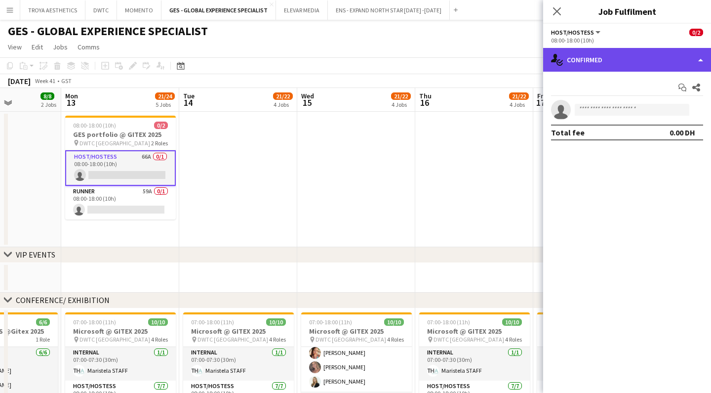
click at [685, 58] on div "single-neutral-actions-check-2 Confirmed" at bounding box center [627, 60] width 168 height 24
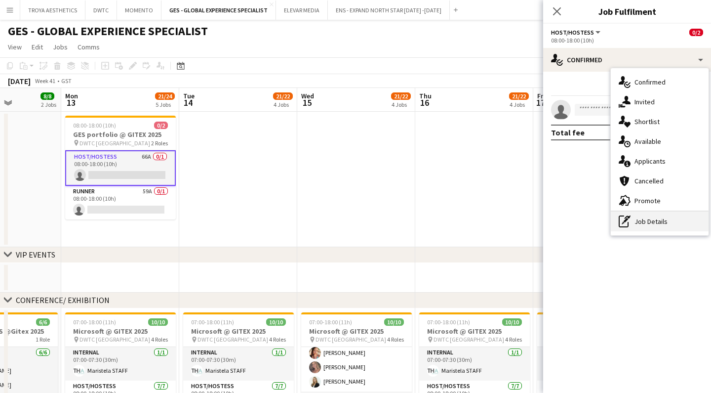
click at [678, 228] on div "pen-write Job Details" at bounding box center [660, 221] width 98 height 20
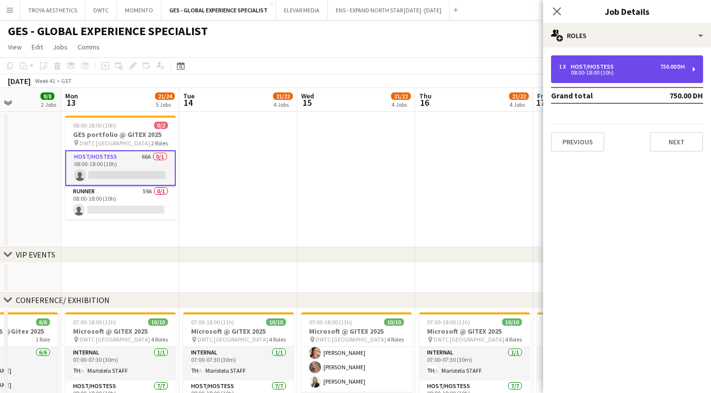
click at [633, 79] on div "1 x Host/Hostess 750.00 DH 08:00-18:00 (10h)" at bounding box center [627, 69] width 152 height 28
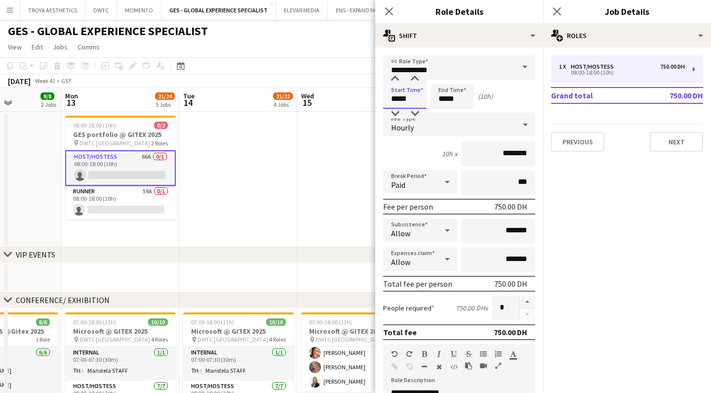
drag, startPoint x: 400, startPoint y: 97, endPoint x: 335, endPoint y: 97, distance: 65.2
type input "*****"
click at [218, 176] on app-date-cell at bounding box center [238, 179] width 118 height 135
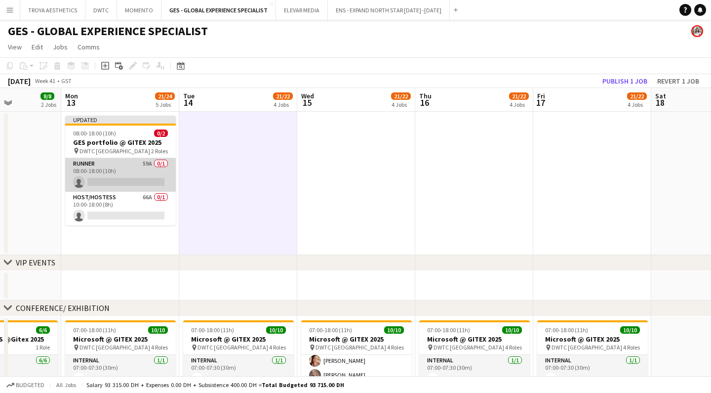
click at [99, 171] on app-card-role "Runner 59A 0/1 08:00-18:00 (10h) single-neutral-actions" at bounding box center [120, 175] width 111 height 34
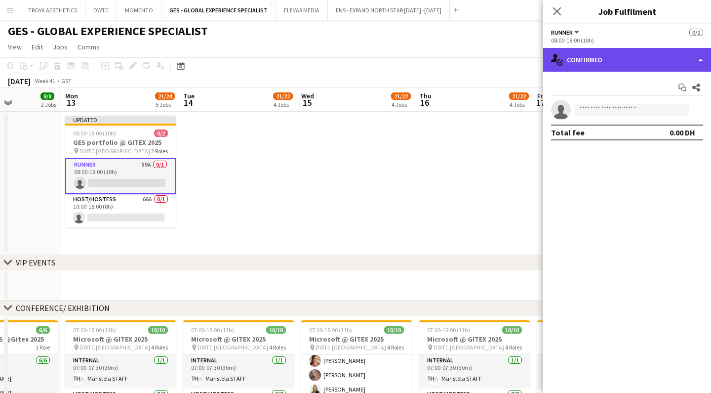
click at [700, 60] on div "single-neutral-actions-check-2 Confirmed" at bounding box center [627, 60] width 168 height 24
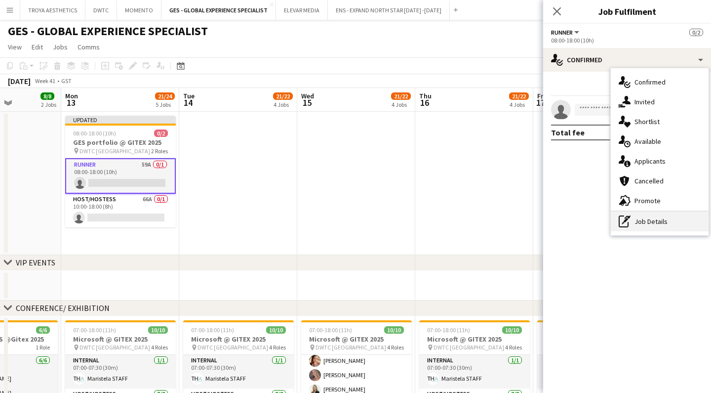
click at [624, 218] on icon "pen-write" at bounding box center [625, 221] width 12 height 12
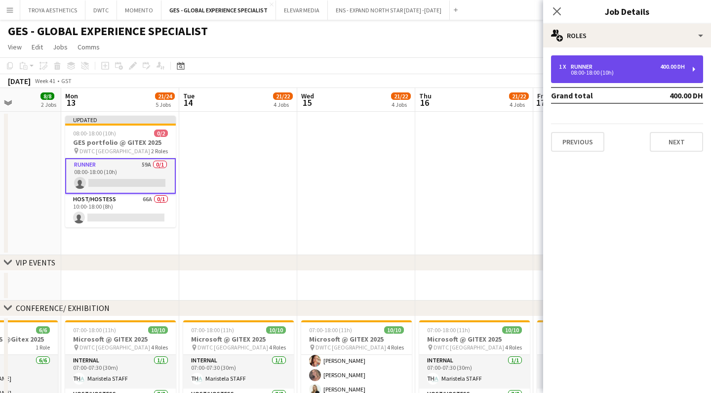
click at [586, 75] on div "08:00-18:00 (10h)" at bounding box center [622, 72] width 126 height 5
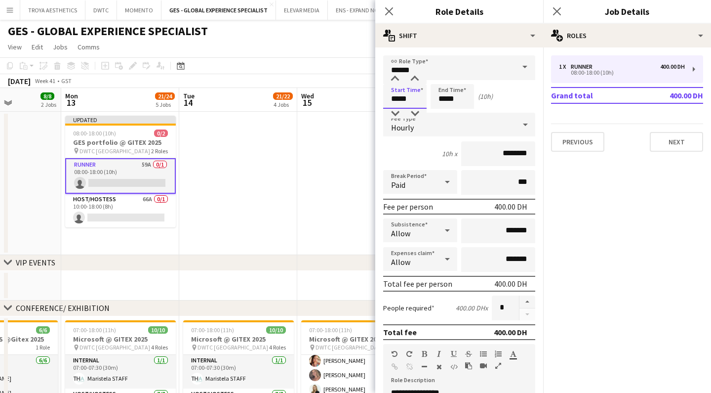
drag, startPoint x: 399, startPoint y: 103, endPoint x: 380, endPoint y: 103, distance: 19.8
click at [380, 103] on form "**********" at bounding box center [459, 336] width 168 height 563
type input "*****"
click at [262, 207] on app-date-cell at bounding box center [238, 183] width 118 height 143
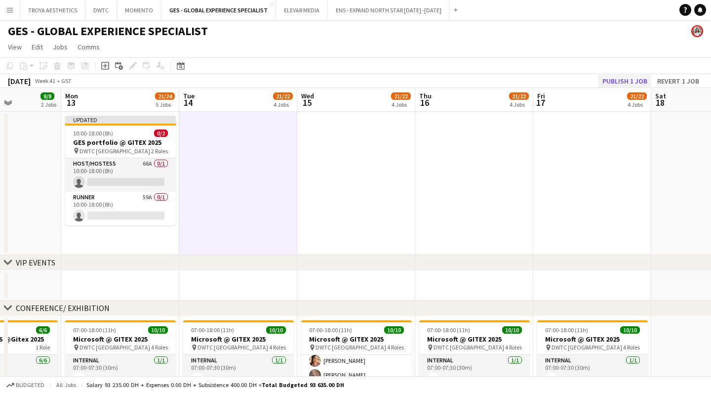
click at [615, 80] on button "Publish 1 job" at bounding box center [624, 81] width 53 height 13
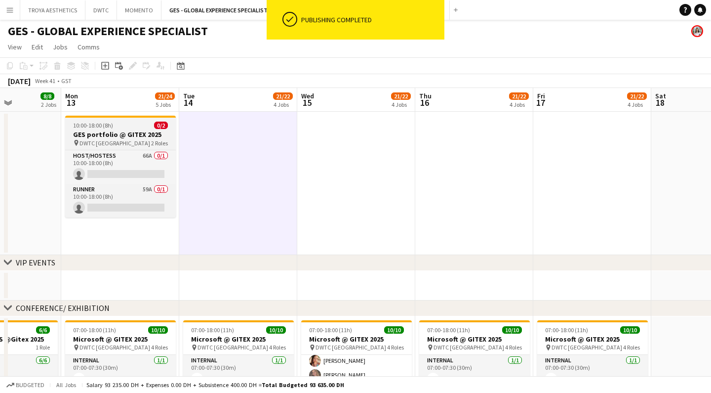
click at [127, 148] on app-job-card "10:00-18:00 (8h) 0/2 GES portfolio @ GITEX 2025 pin DWTC Dubai 2 Roles Host/Hos…" at bounding box center [120, 167] width 111 height 102
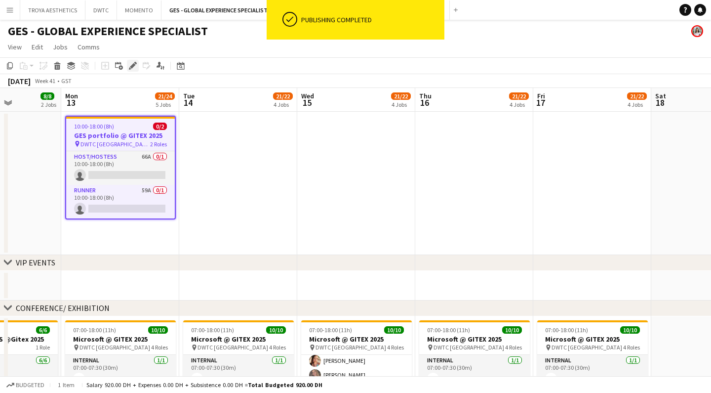
click at [137, 65] on div "Edit" at bounding box center [133, 66] width 12 height 12
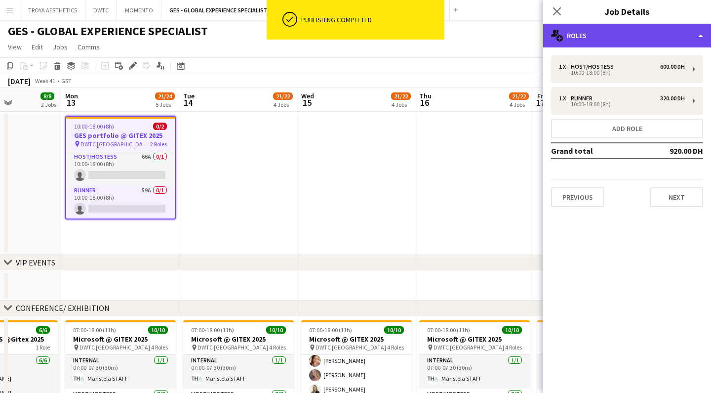
click at [686, 41] on div "multiple-users-add Roles" at bounding box center [627, 36] width 168 height 24
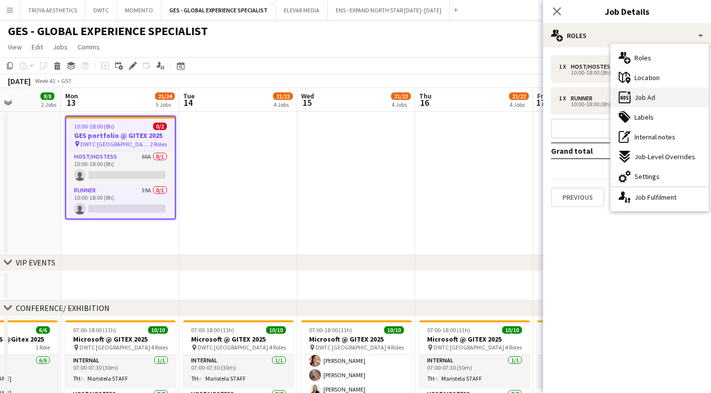
click at [659, 101] on div "ads-window Job Ad" at bounding box center [660, 97] width 98 height 20
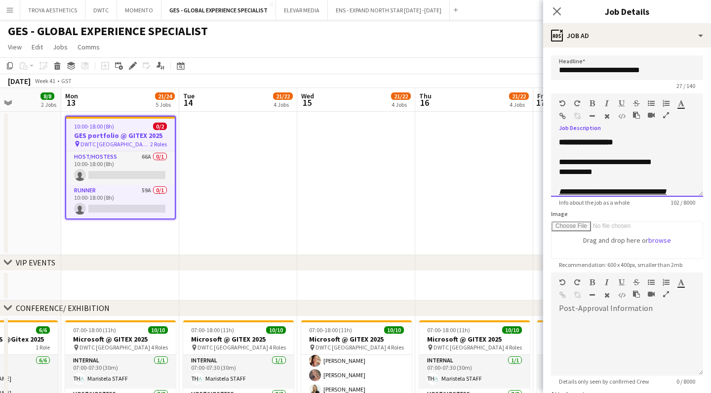
drag, startPoint x: 563, startPoint y: 174, endPoint x: 508, endPoint y: 175, distance: 55.3
click at [613, 177] on div at bounding box center [627, 182] width 136 height 10
drag, startPoint x: 580, startPoint y: 159, endPoint x: 525, endPoint y: 165, distance: 54.6
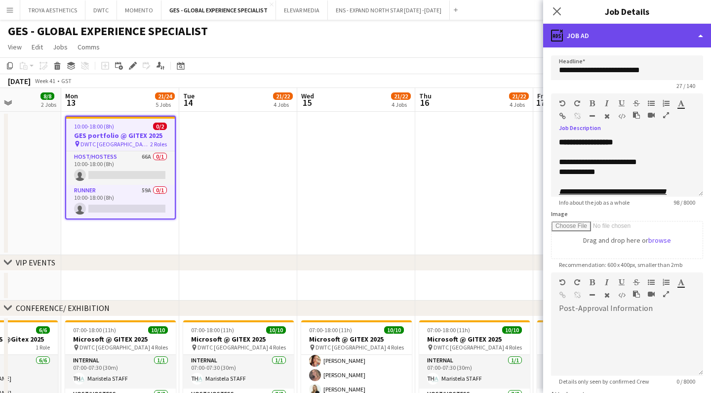
click at [700, 33] on div "ads-window Job Ad" at bounding box center [627, 36] width 168 height 24
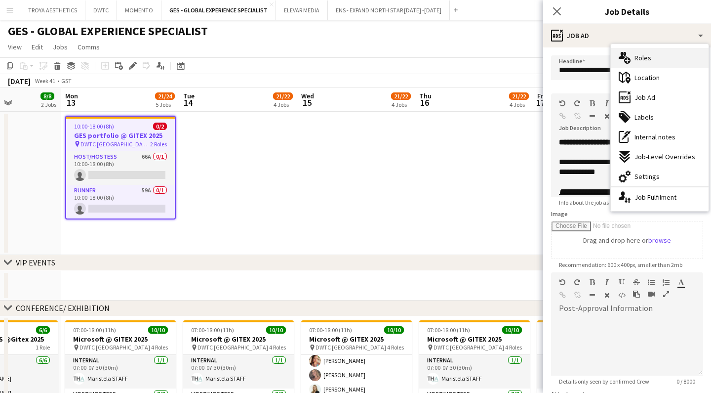
click at [656, 60] on div "multiple-users-add Roles" at bounding box center [660, 58] width 98 height 20
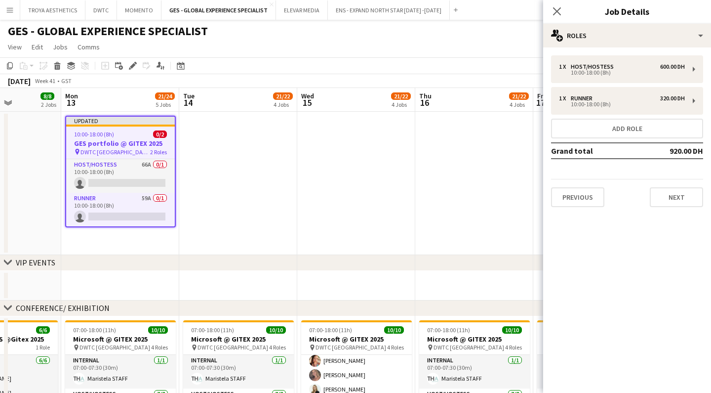
click at [583, 207] on div "1 x Host/Hostess 600.00 DH 10:00-18:00 (8h) 1 x Runner 320.00 DH 10:00-18:00 (8…" at bounding box center [627, 130] width 168 height 167
click at [591, 191] on button "Previous" at bounding box center [577, 197] width 53 height 20
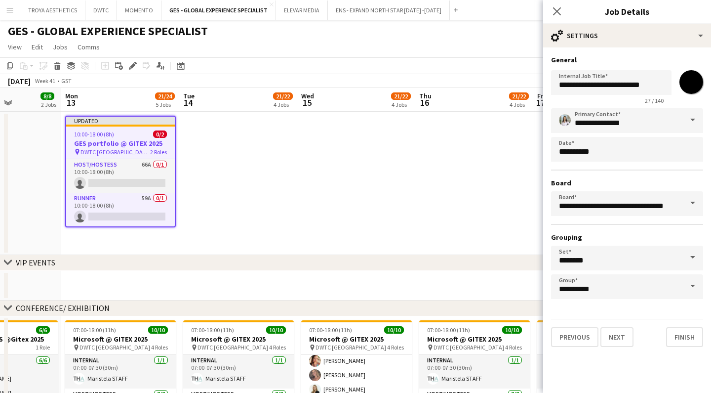
click at [692, 119] on span at bounding box center [692, 120] width 21 height 24
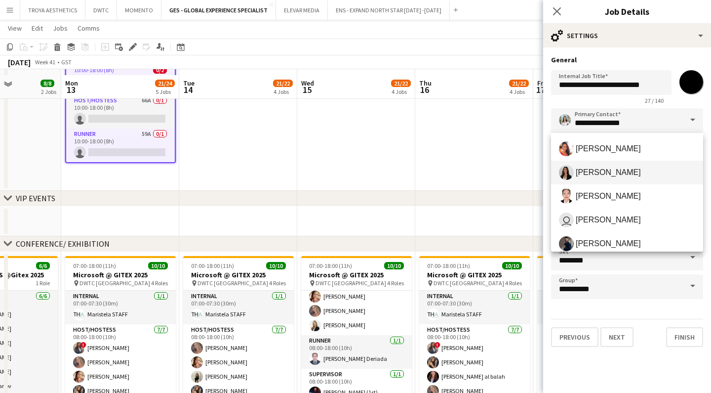
scroll to position [71, 0]
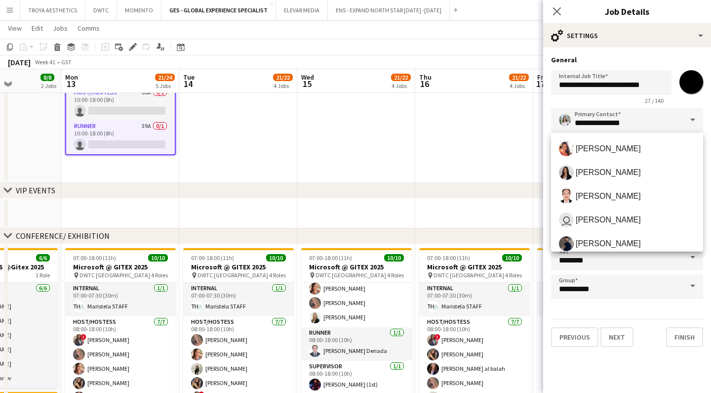
click at [690, 86] on input "*******" at bounding box center [692, 82] width 36 height 36
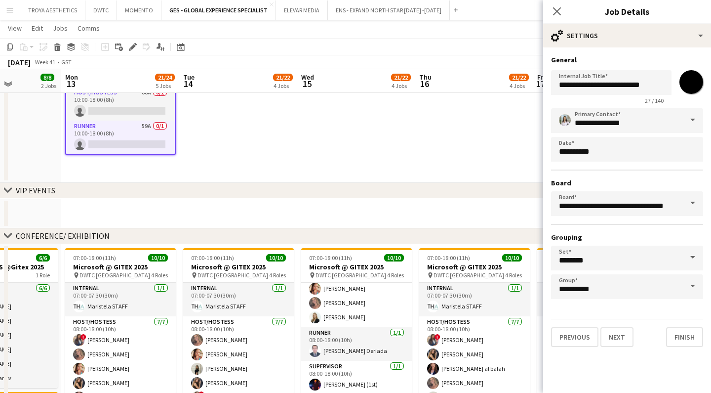
type input "*******"
click at [691, 124] on span at bounding box center [692, 120] width 21 height 24
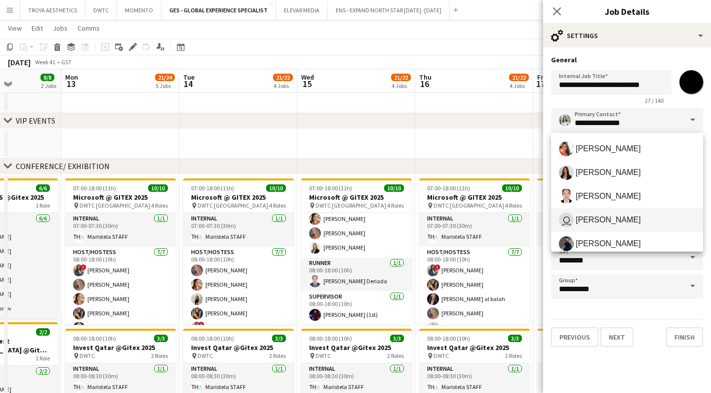
scroll to position [146, 0]
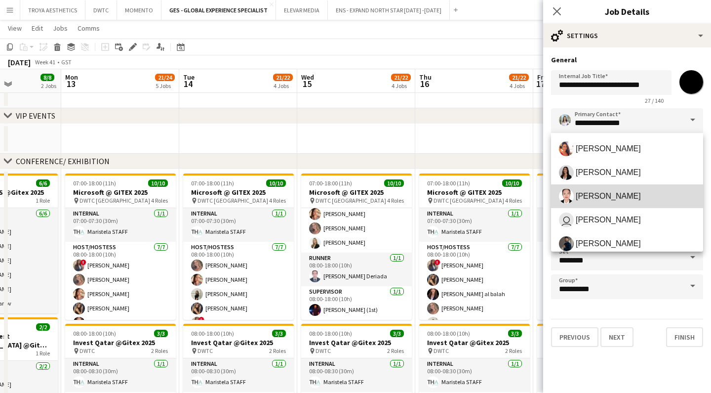
click at [678, 204] on mat-option "Hanna Emia" at bounding box center [627, 196] width 152 height 24
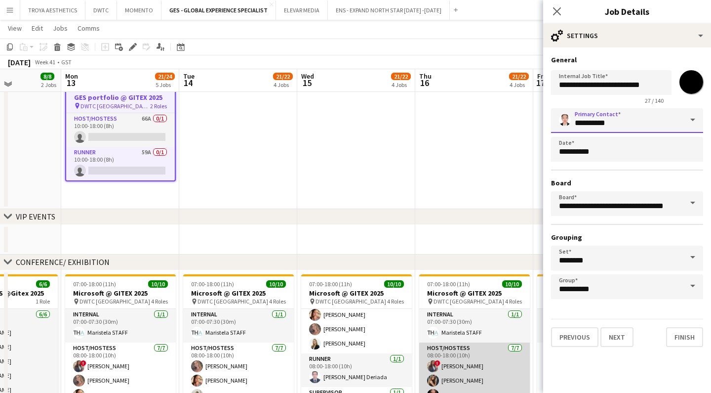
scroll to position [44, 0]
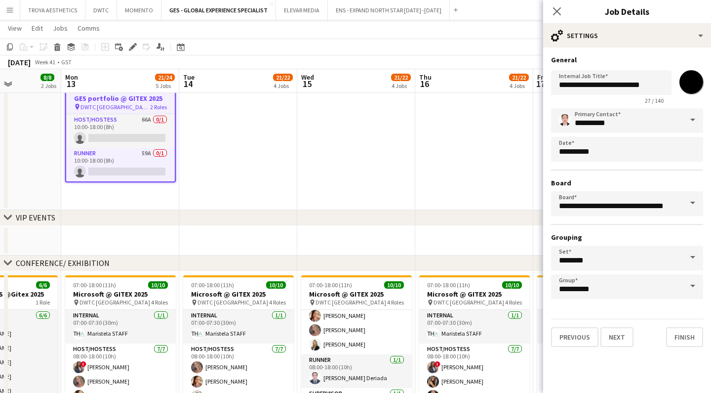
click at [683, 113] on span at bounding box center [692, 120] width 21 height 24
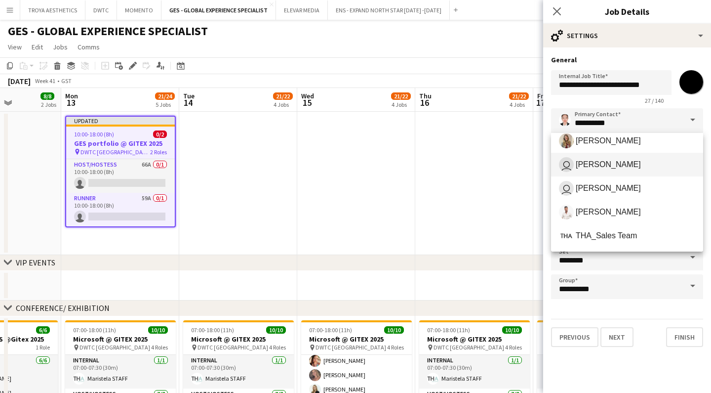
scroll to position [458, 0]
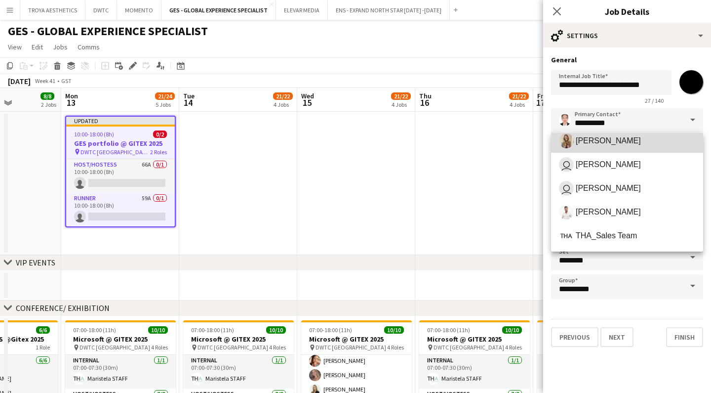
click at [632, 150] on mat-option "Viviane Melatti" at bounding box center [627, 141] width 152 height 24
type input "**********"
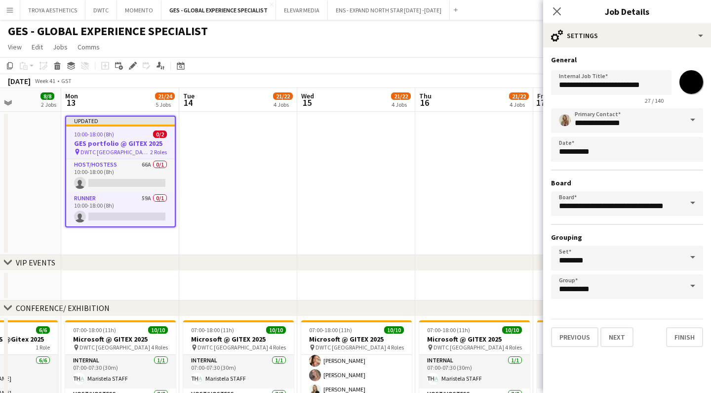
click at [295, 177] on app-date-cell at bounding box center [238, 183] width 118 height 143
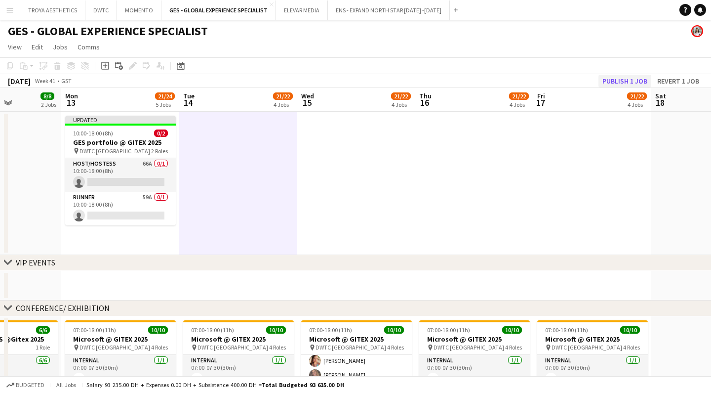
click at [609, 79] on button "Publish 1 job" at bounding box center [624, 81] width 53 height 13
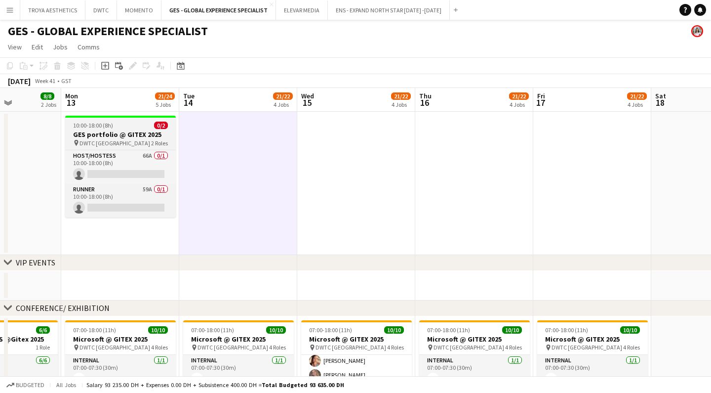
scroll to position [0, 0]
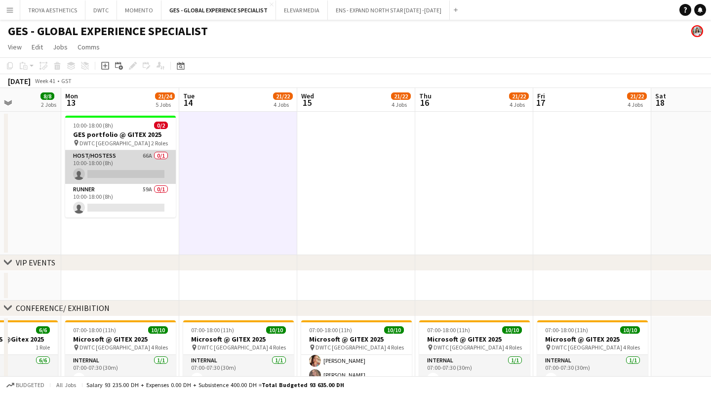
click at [130, 171] on app-card-role "Host/Hostess 66A 0/1 10:00-18:00 (8h) single-neutral-actions" at bounding box center [120, 167] width 111 height 34
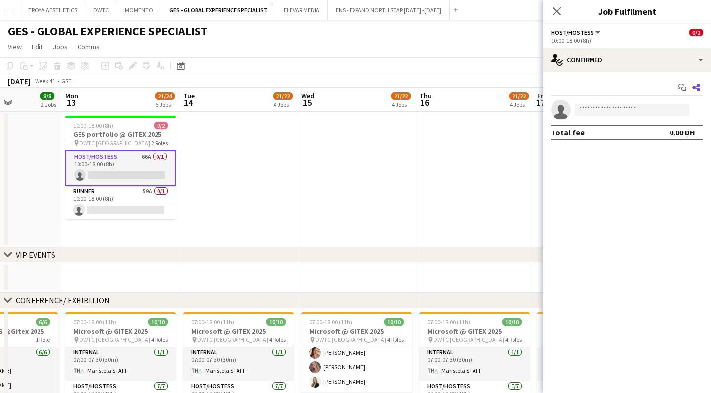
click at [697, 88] on icon "Share" at bounding box center [696, 87] width 8 height 8
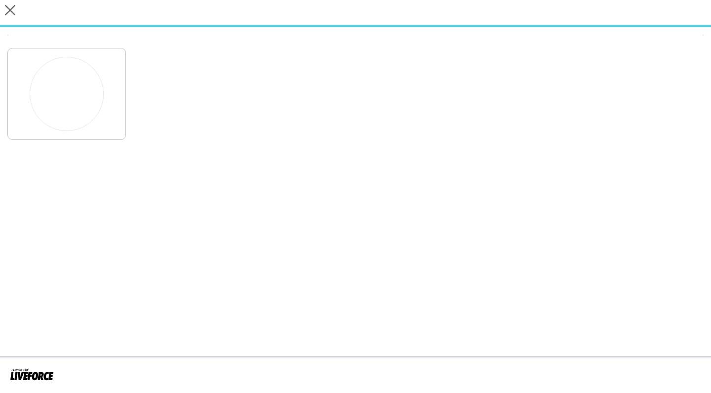
click at [700, 86] on div at bounding box center [355, 91] width 696 height 97
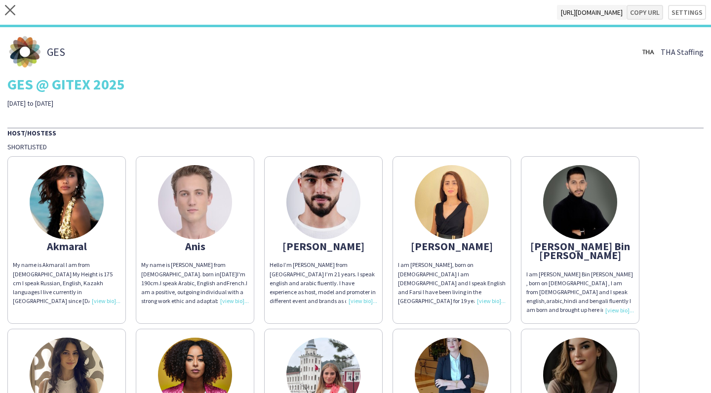
click at [645, 17] on button "Copy url" at bounding box center [645, 12] width 37 height 15
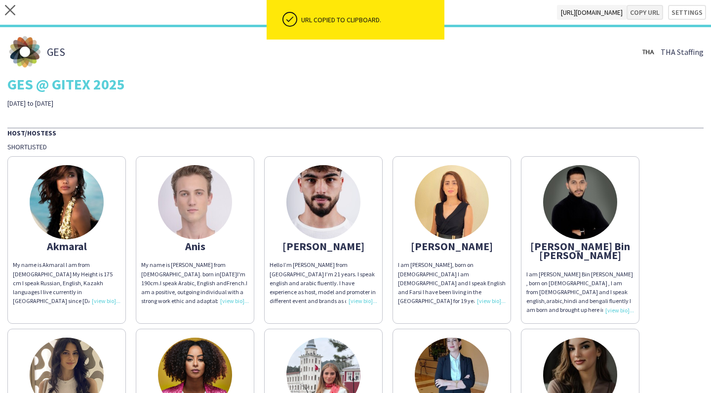
click at [644, 10] on button "Copy url" at bounding box center [645, 12] width 37 height 15
click at [598, 132] on div "Host/Hostess" at bounding box center [355, 132] width 696 height 10
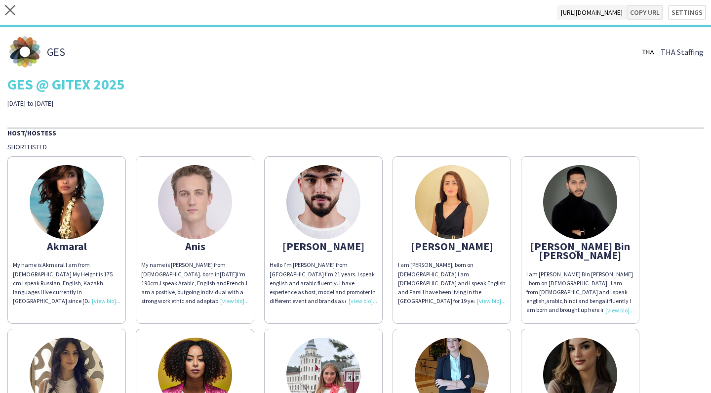
click at [636, 14] on button "Copy url" at bounding box center [645, 12] width 37 height 15
click at [652, 11] on button "Copy url" at bounding box center [645, 12] width 37 height 15
click at [694, 14] on button "Settings" at bounding box center [687, 12] width 38 height 15
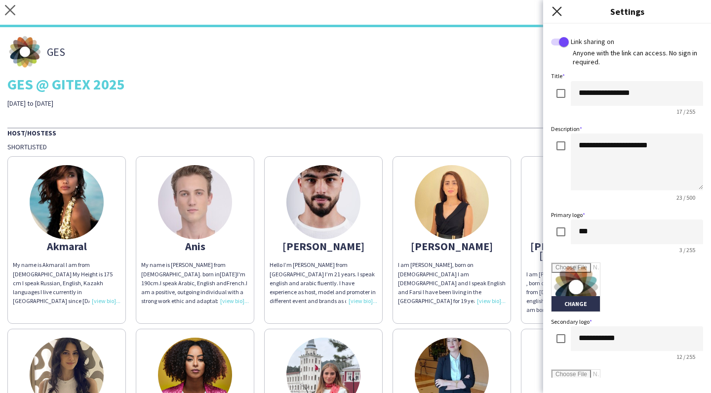
click at [556, 12] on icon at bounding box center [556, 10] width 9 height 9
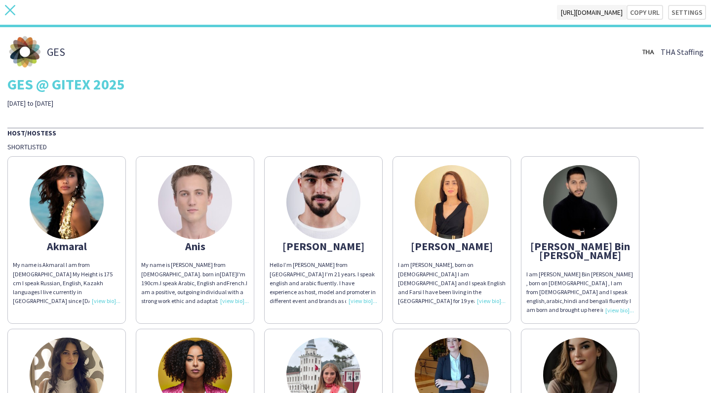
click at [13, 9] on icon "close" at bounding box center [10, 10] width 10 height 10
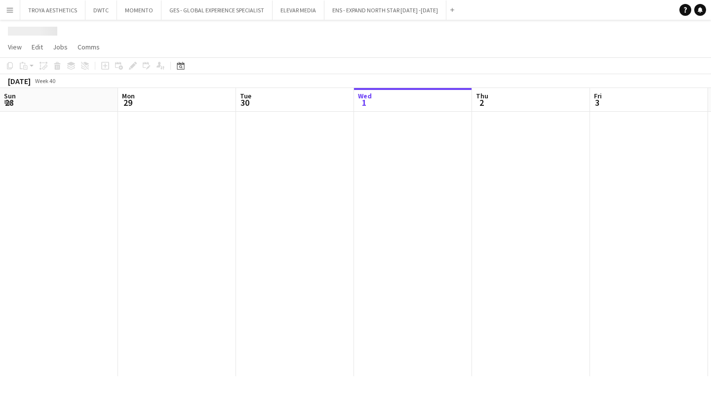
scroll to position [0, 236]
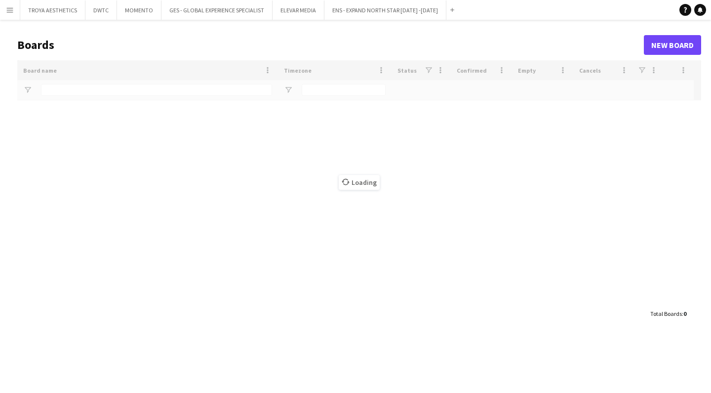
type input "***"
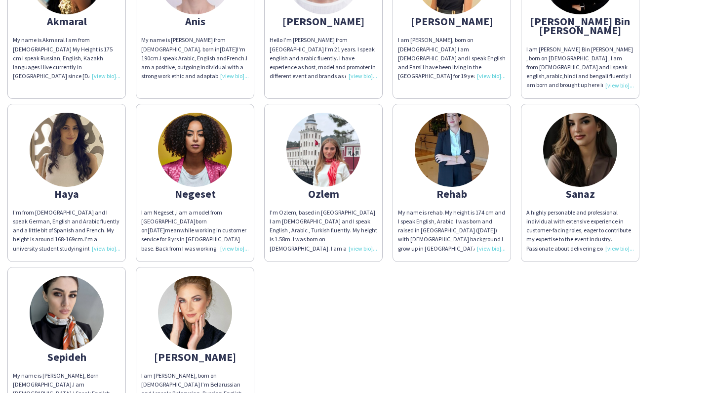
scroll to position [236, 0]
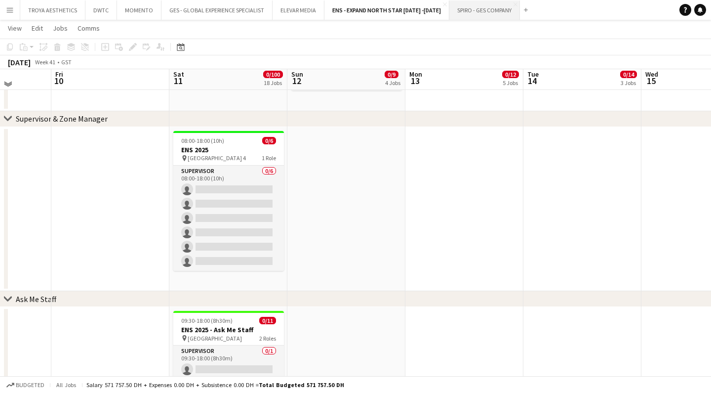
scroll to position [177, 0]
